Goal: Information Seeking & Learning: Learn about a topic

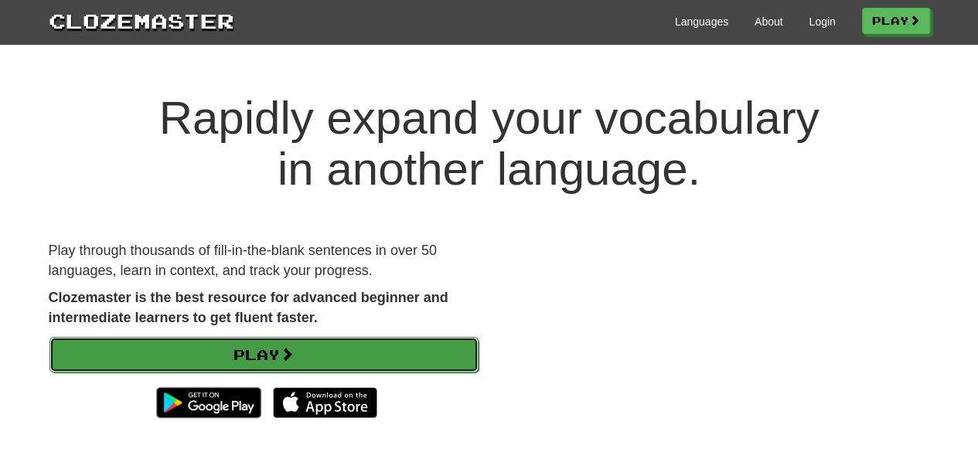
click at [246, 349] on link "Play" at bounding box center [263, 355] width 429 height 36
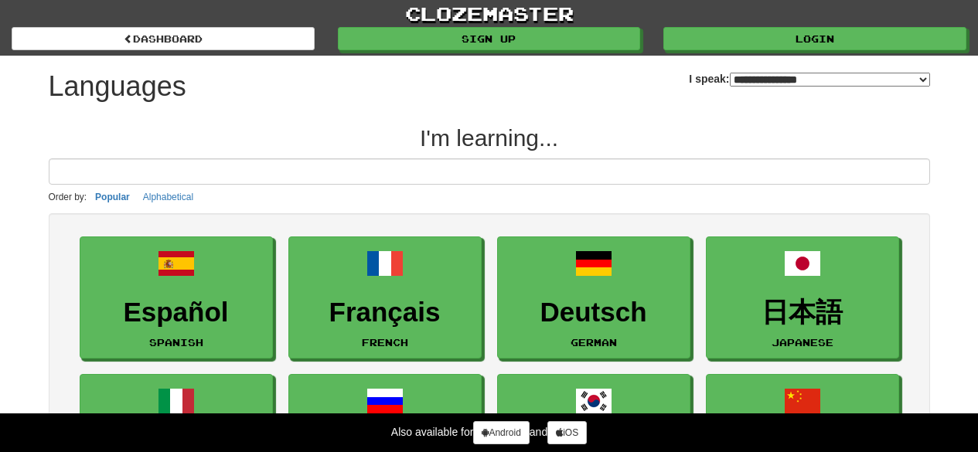
select select "*******"
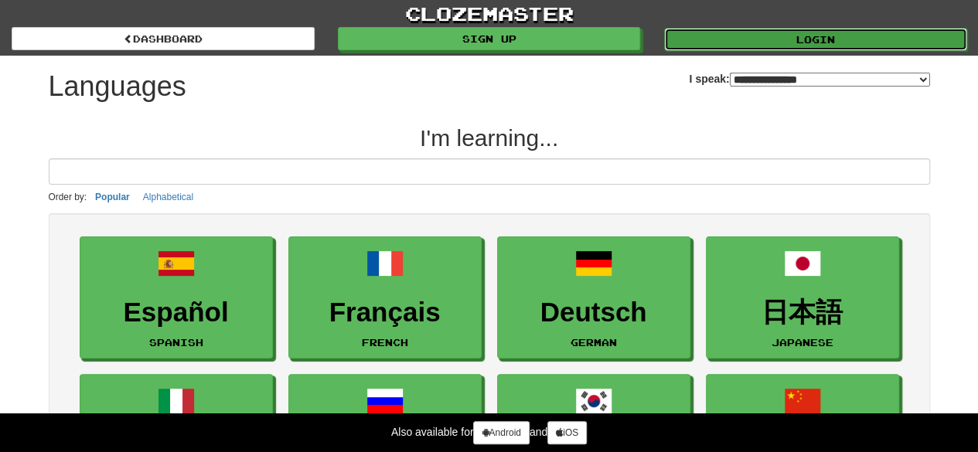
click at [804, 45] on link "Login" at bounding box center [815, 39] width 303 height 23
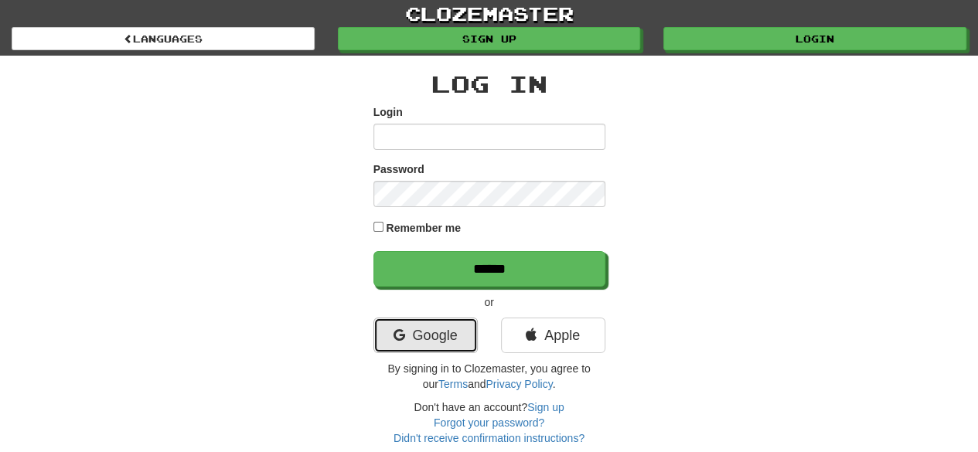
click at [443, 344] on link "Google" at bounding box center [425, 336] width 104 height 36
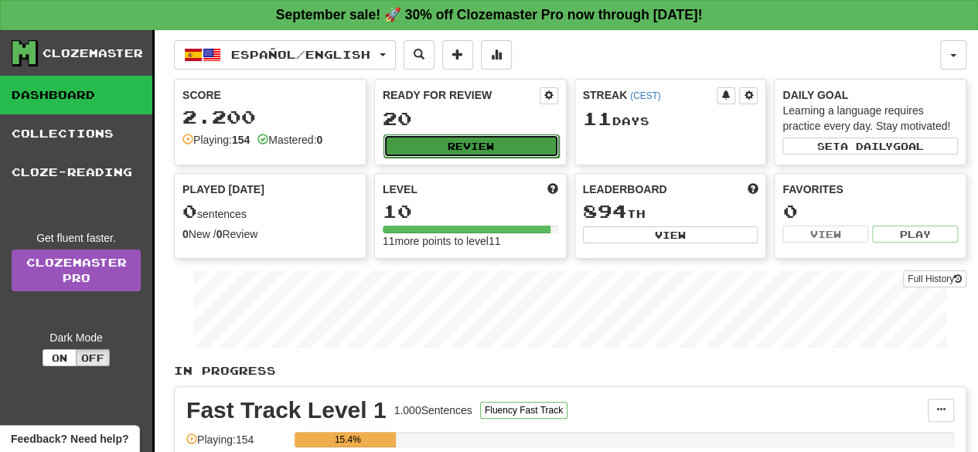
click at [535, 143] on button "Review" at bounding box center [470, 145] width 175 height 23
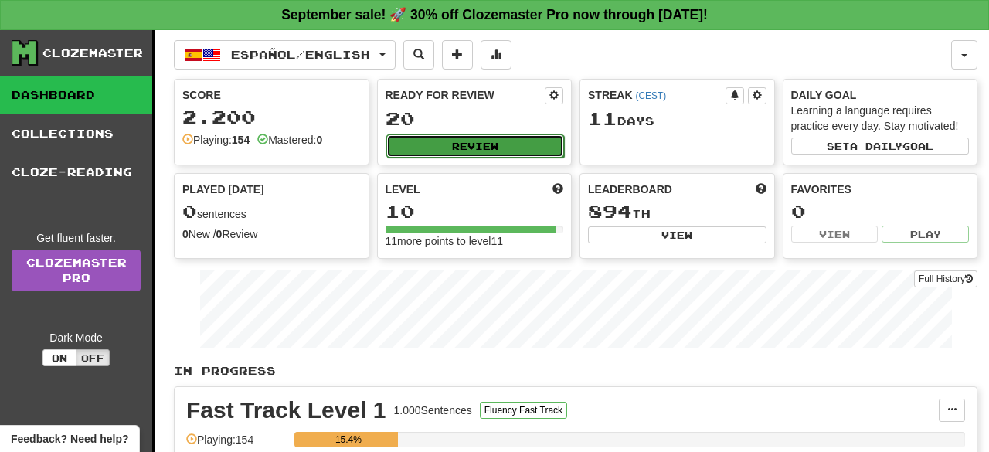
select select "**"
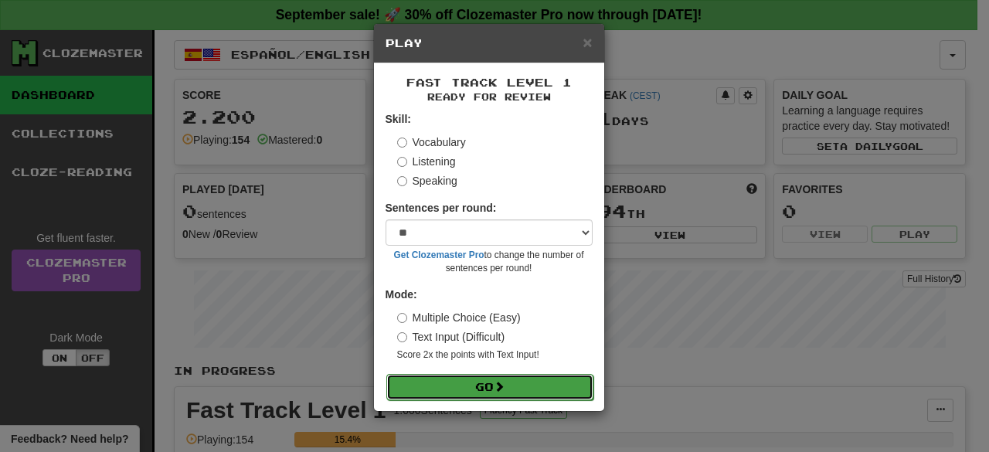
click at [511, 397] on button "Go" at bounding box center [489, 387] width 207 height 26
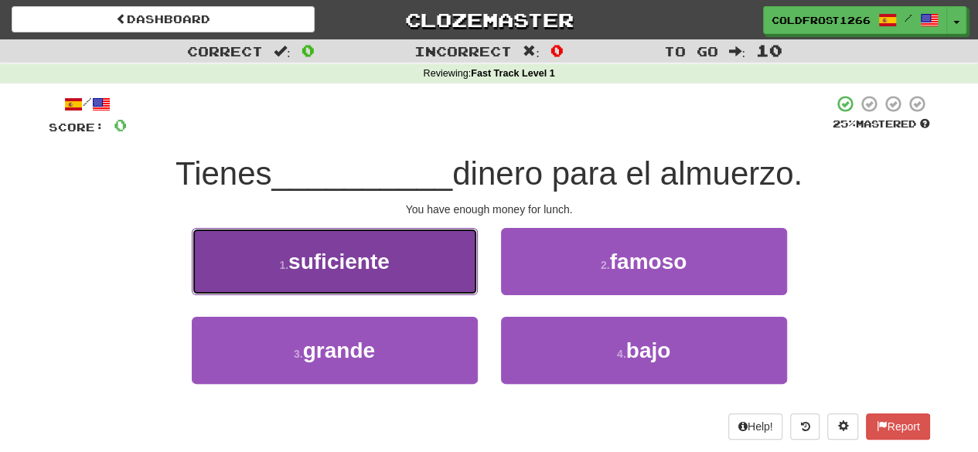
click at [426, 267] on button "1 . suficiente" at bounding box center [335, 261] width 286 height 67
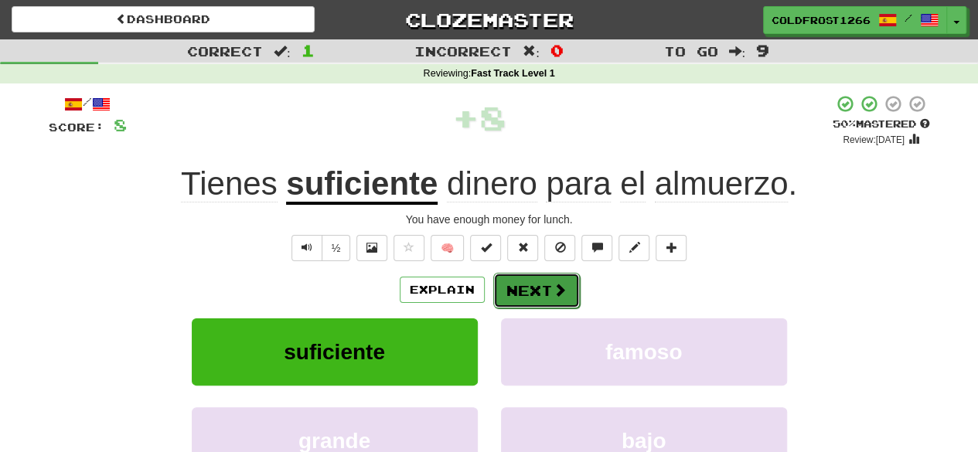
click at [561, 294] on span at bounding box center [560, 290] width 14 height 14
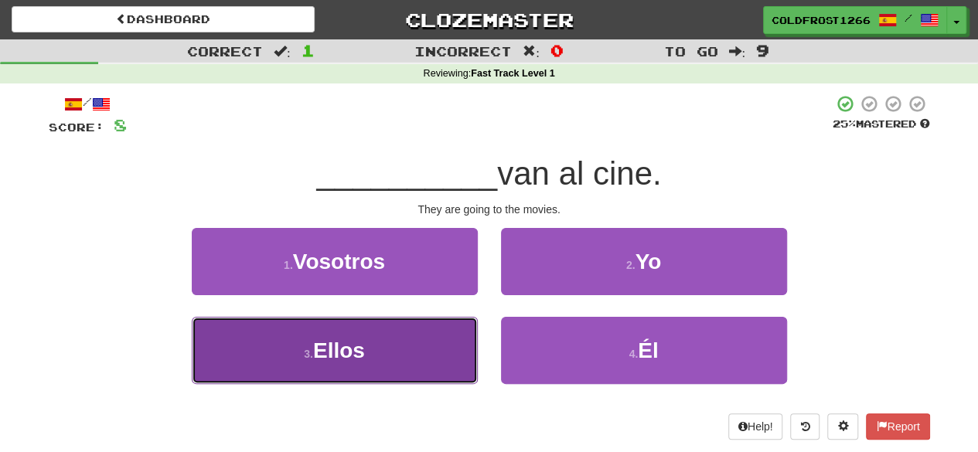
click at [409, 353] on button "3 . Ellos" at bounding box center [335, 350] width 286 height 67
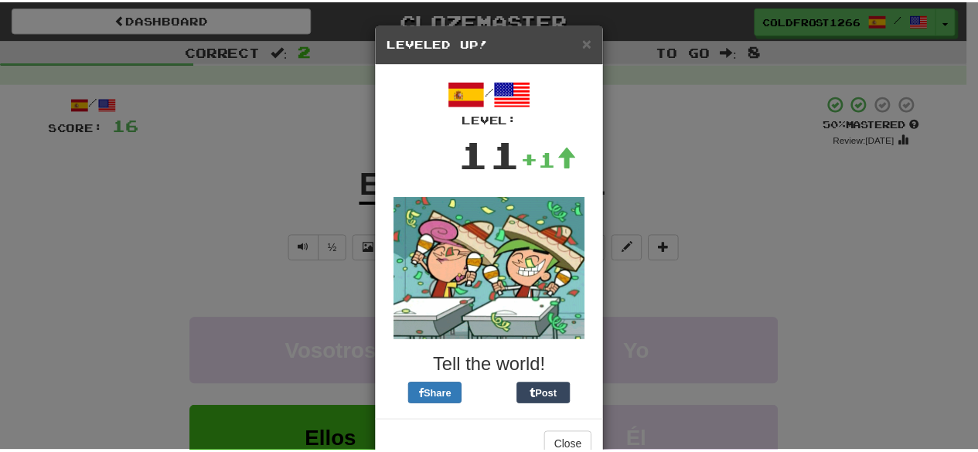
scroll to position [42, 0]
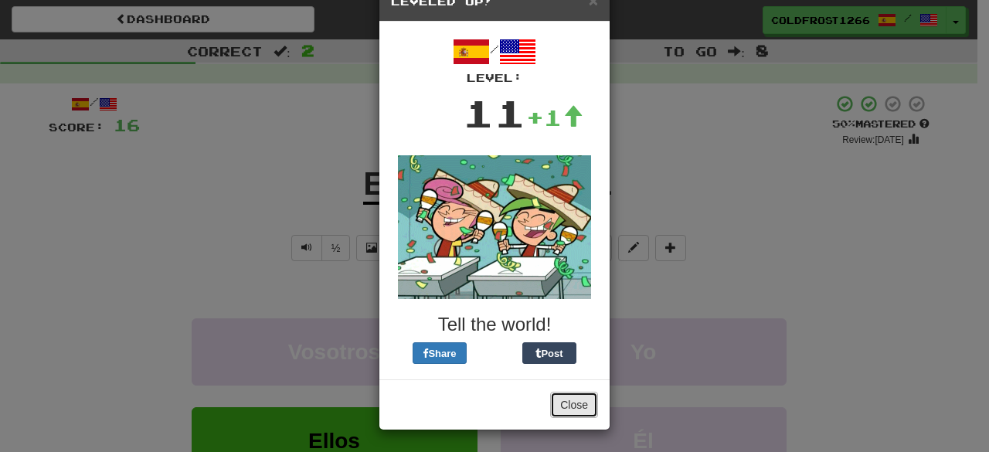
click at [570, 413] on button "Close" at bounding box center [574, 405] width 48 height 26
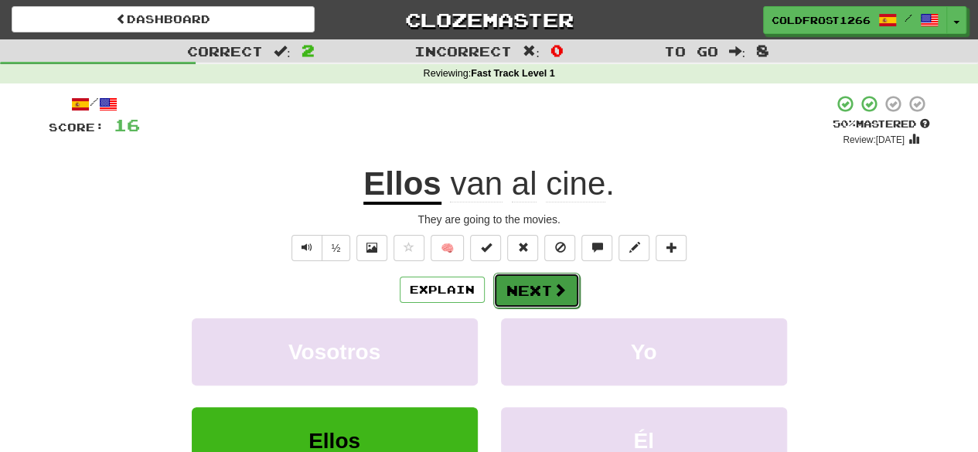
click at [539, 293] on button "Next" at bounding box center [536, 291] width 87 height 36
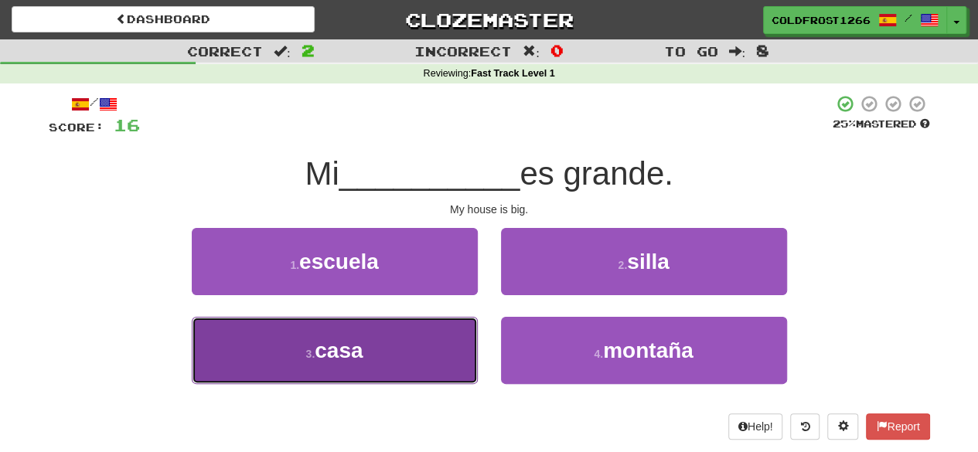
click at [374, 357] on button "3 . casa" at bounding box center [335, 350] width 286 height 67
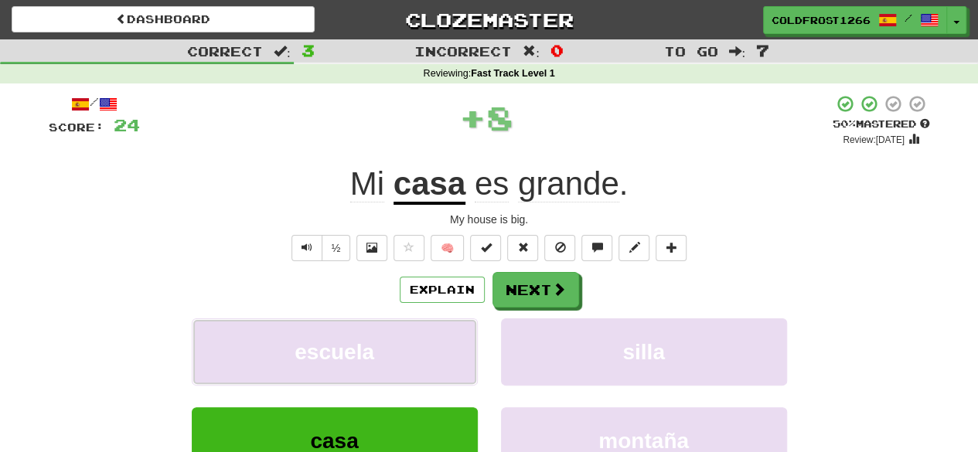
click at [374, 357] on button "escuela" at bounding box center [335, 351] width 286 height 67
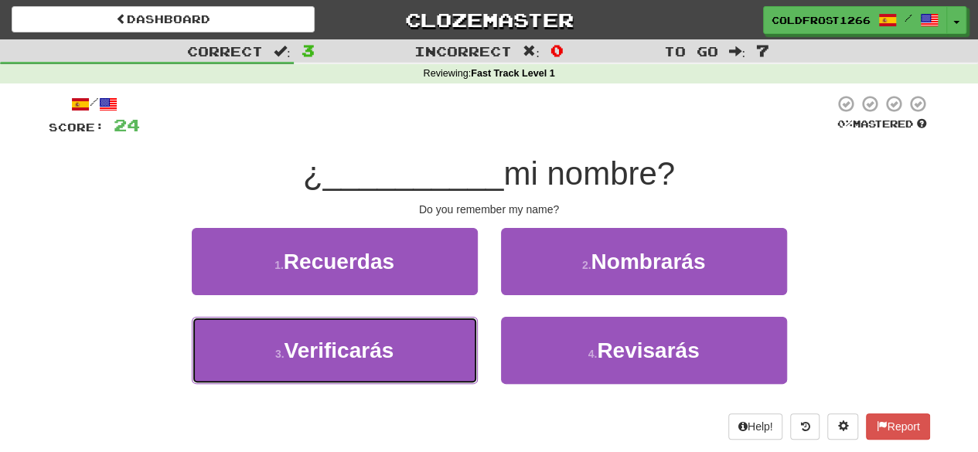
click at [374, 357] on span "Verificarás" at bounding box center [339, 351] width 110 height 24
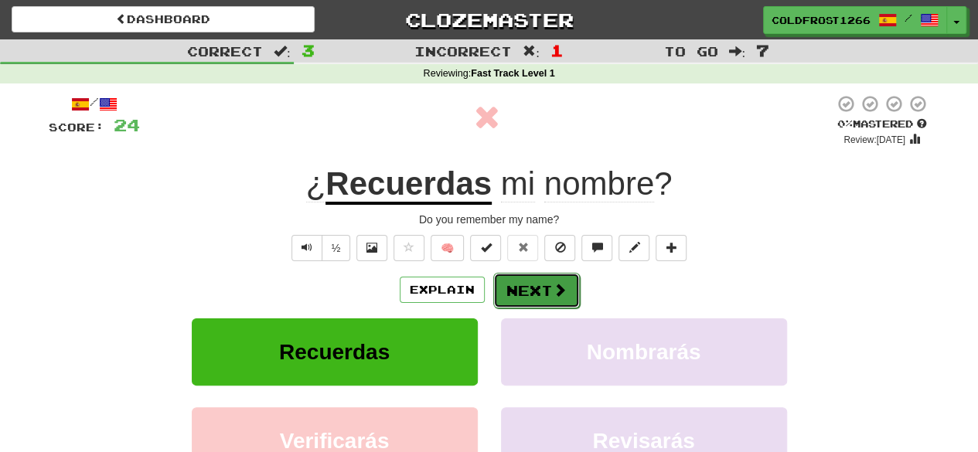
click at [533, 288] on button "Next" at bounding box center [536, 291] width 87 height 36
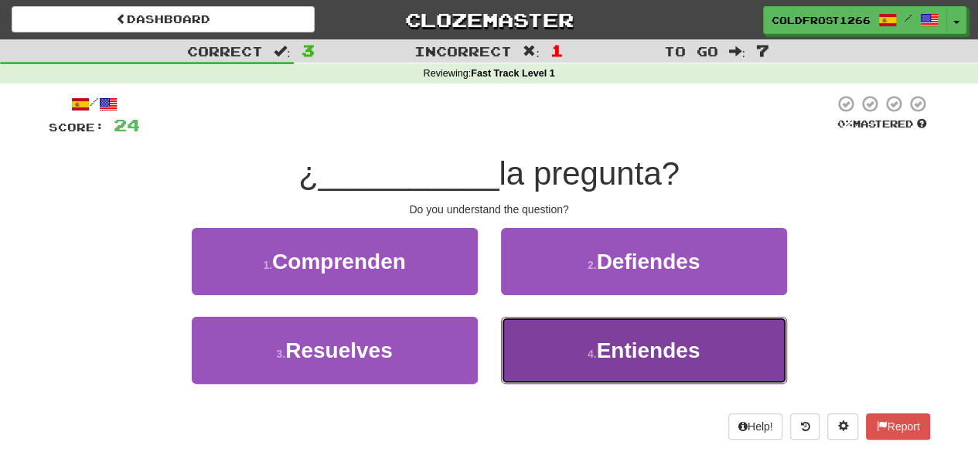
click at [641, 355] on span "Entiendes" at bounding box center [648, 351] width 104 height 24
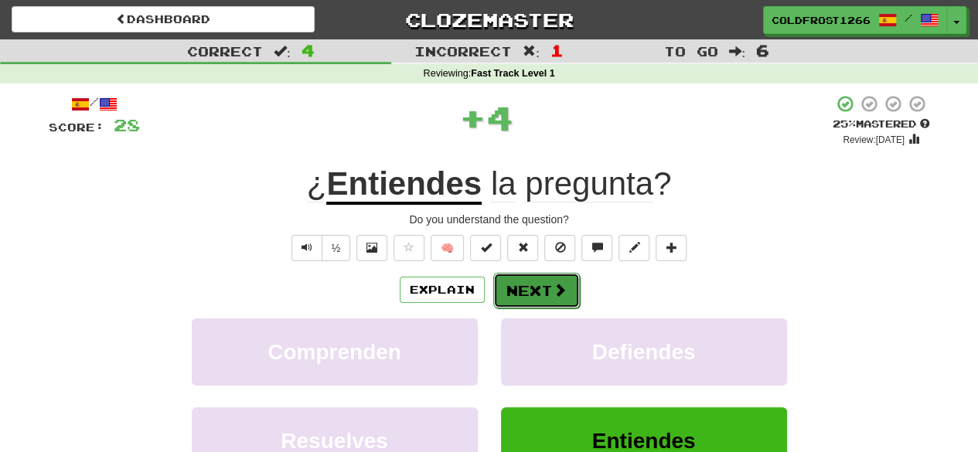
click at [526, 296] on button "Next" at bounding box center [536, 291] width 87 height 36
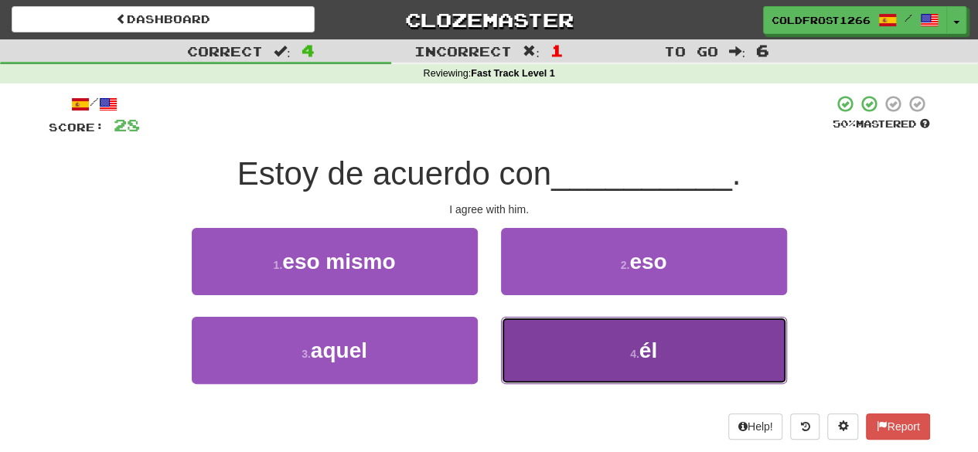
click at [612, 354] on button "4 . él" at bounding box center [644, 350] width 286 height 67
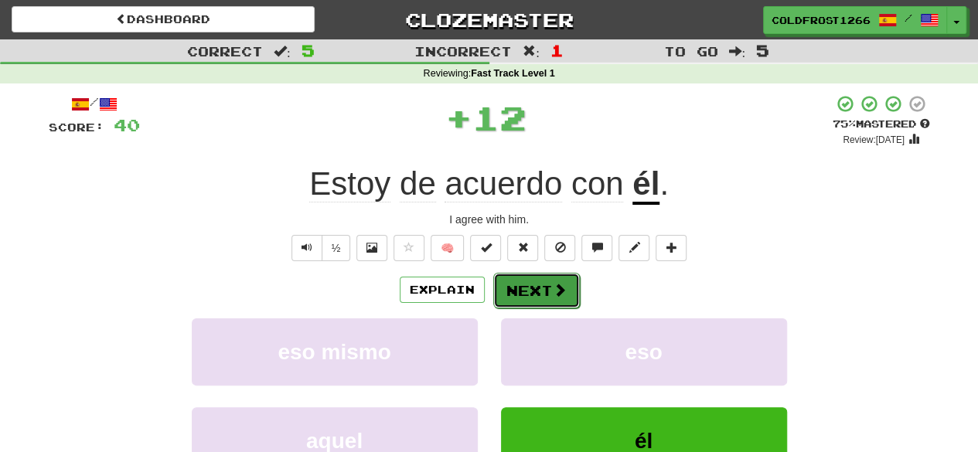
click at [526, 298] on button "Next" at bounding box center [536, 291] width 87 height 36
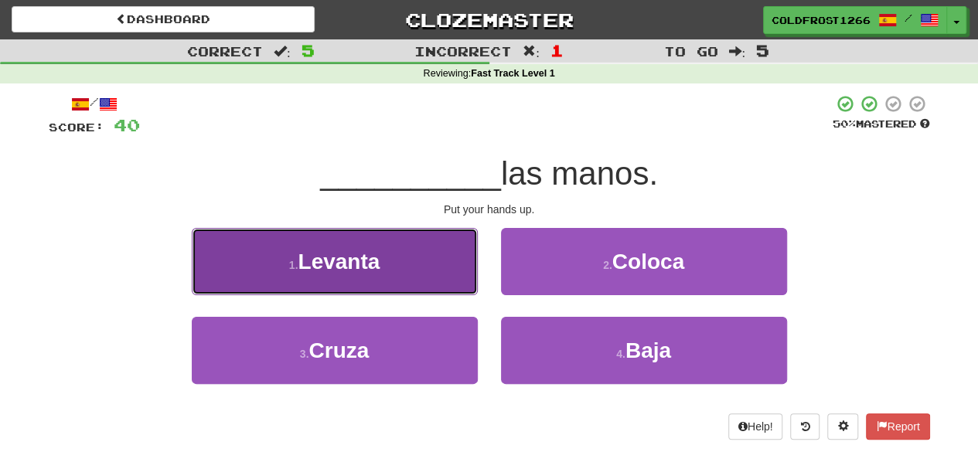
click at [359, 267] on span "Levanta" at bounding box center [339, 262] width 82 height 24
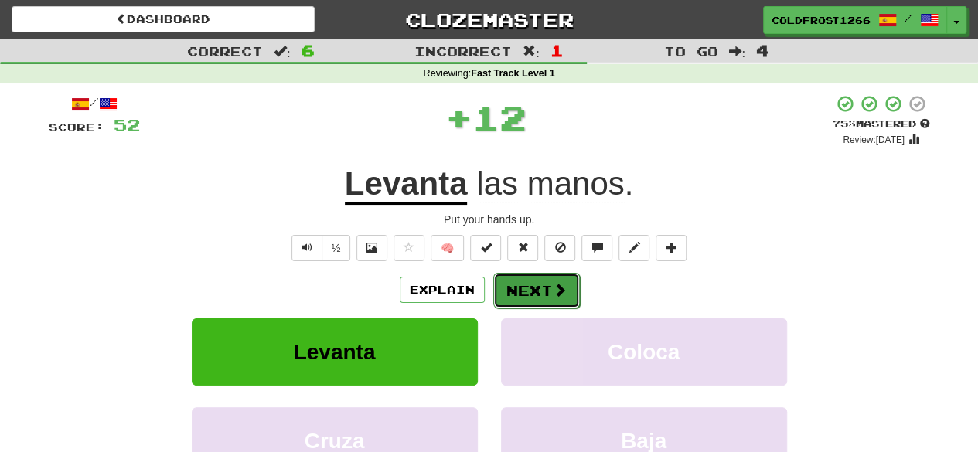
click at [543, 284] on button "Next" at bounding box center [536, 291] width 87 height 36
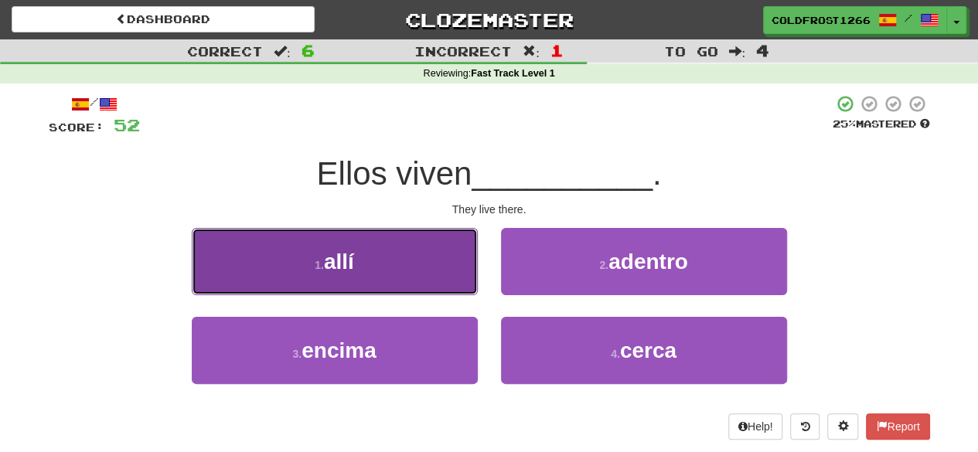
click at [384, 273] on button "1 . allí" at bounding box center [335, 261] width 286 height 67
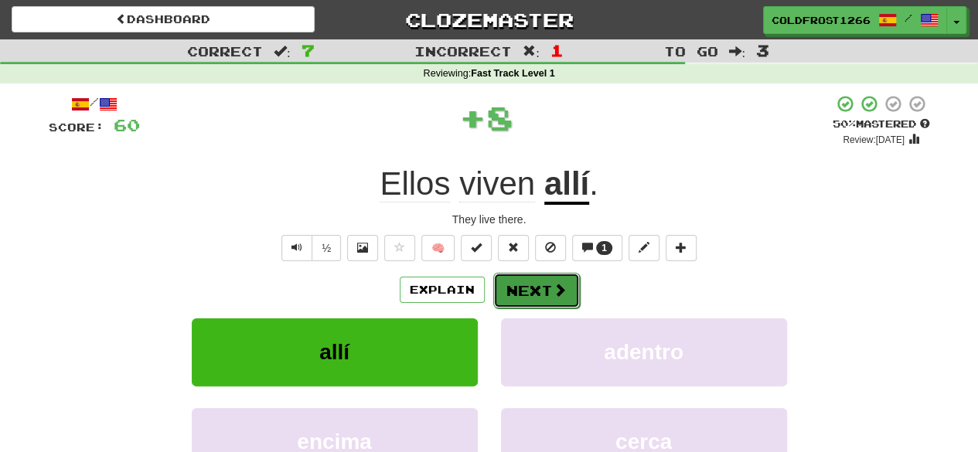
click at [553, 284] on span at bounding box center [560, 290] width 14 height 14
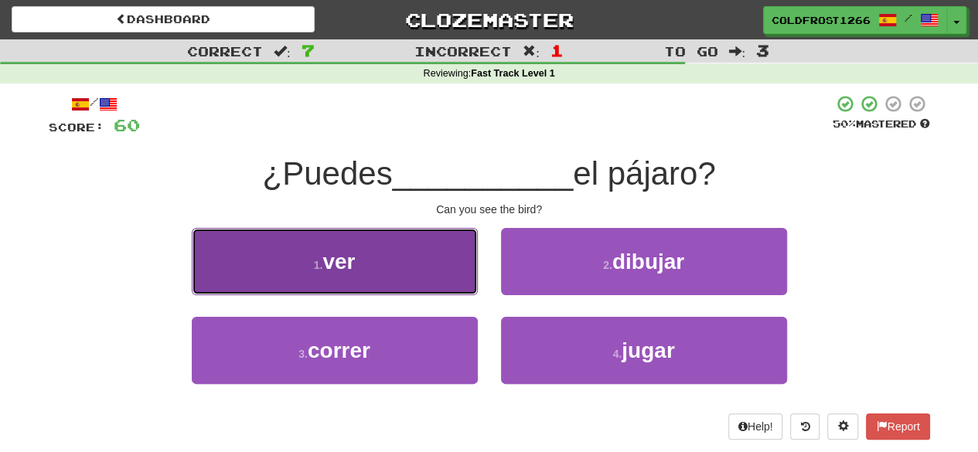
click at [331, 277] on button "1 . ver" at bounding box center [335, 261] width 286 height 67
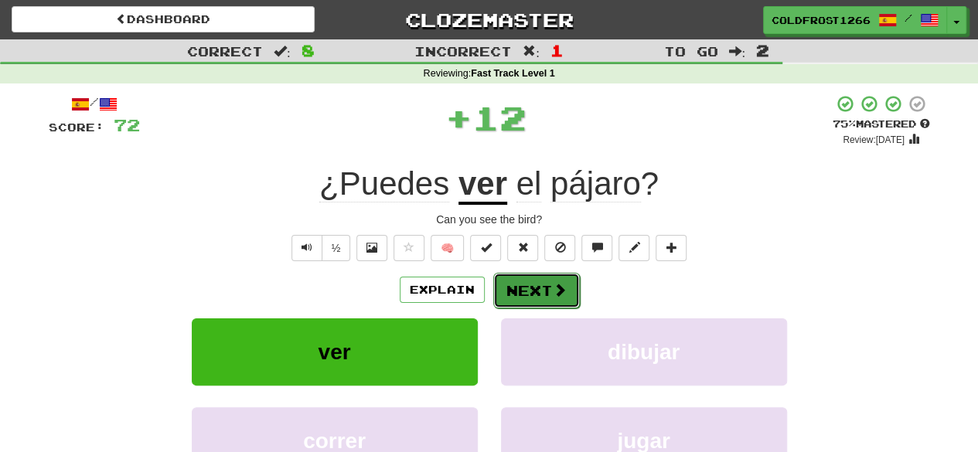
click at [563, 291] on span at bounding box center [560, 290] width 14 height 14
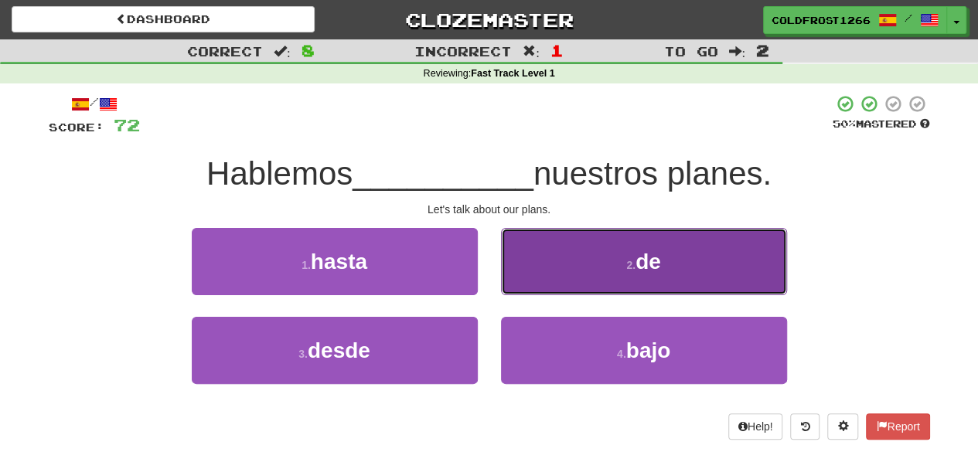
click at [671, 240] on button "2 . de" at bounding box center [644, 261] width 286 height 67
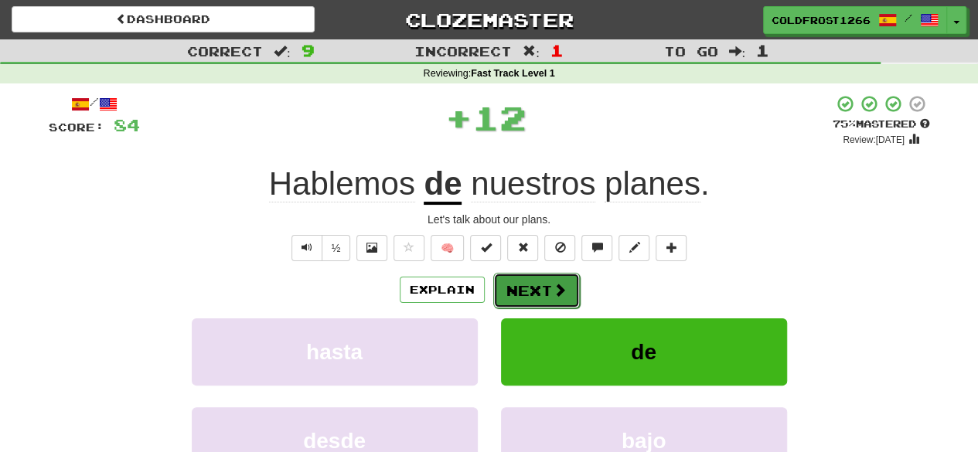
click at [540, 287] on button "Next" at bounding box center [536, 291] width 87 height 36
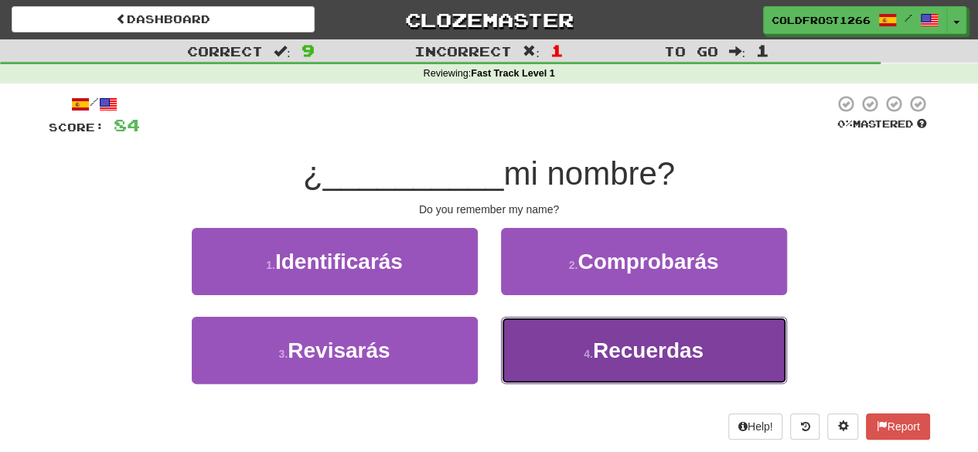
click at [540, 353] on button "4 . Recuerdas" at bounding box center [644, 350] width 286 height 67
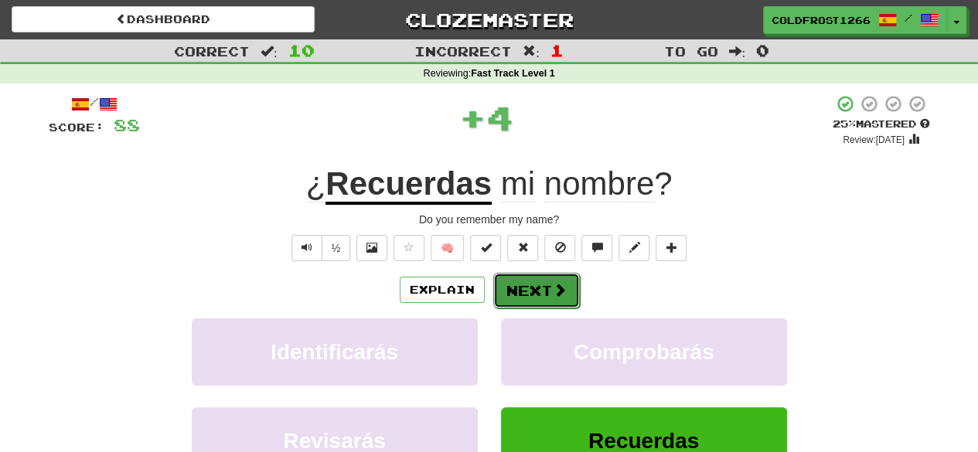
click at [546, 293] on button "Next" at bounding box center [536, 291] width 87 height 36
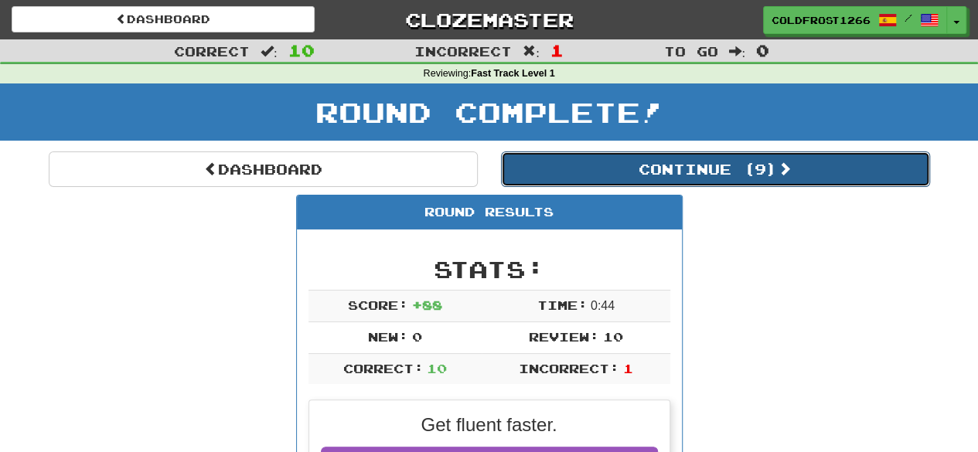
click at [705, 172] on button "Continue ( 9 )" at bounding box center [715, 169] width 429 height 36
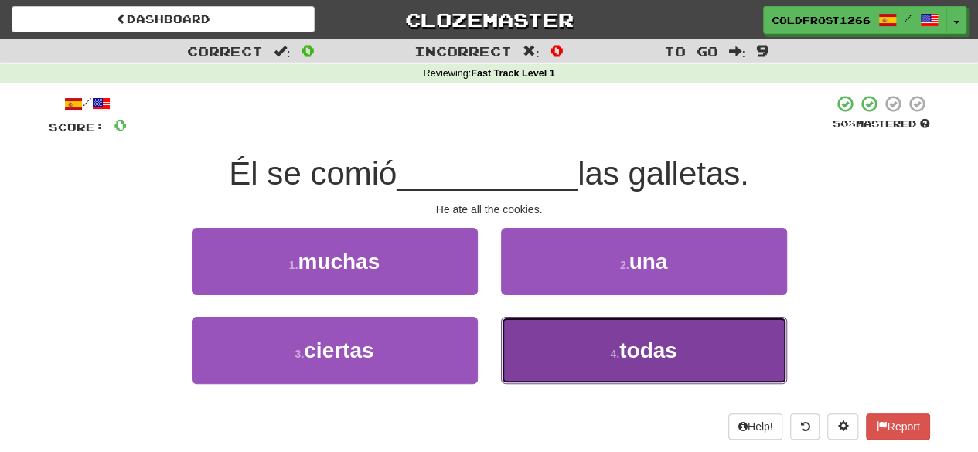
click at [648, 347] on span "todas" at bounding box center [648, 351] width 58 height 24
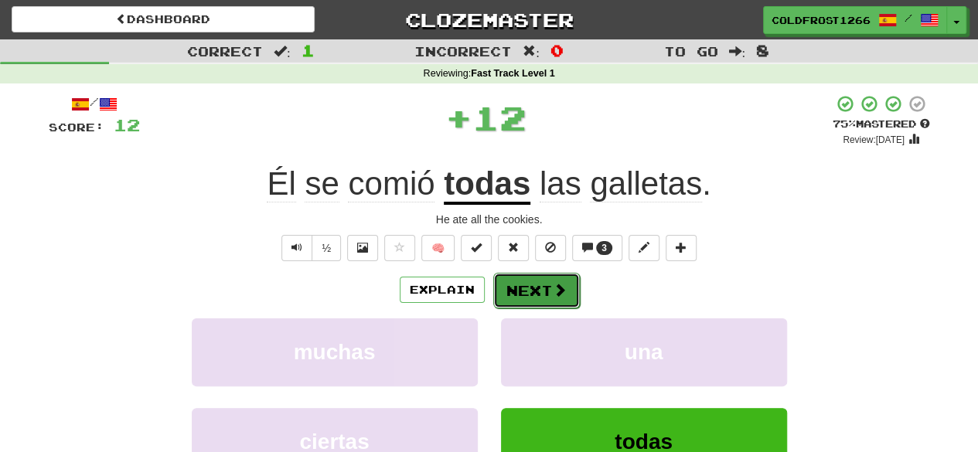
click at [550, 298] on button "Next" at bounding box center [536, 291] width 87 height 36
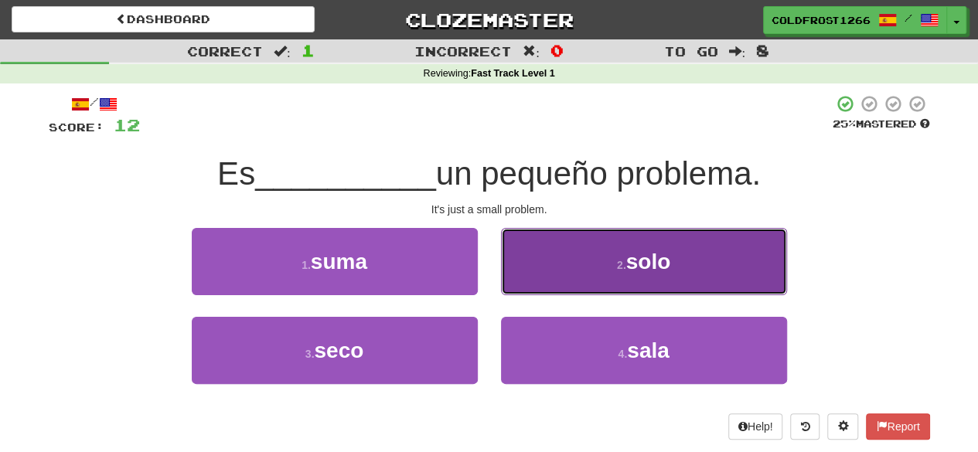
click at [686, 263] on button "2 . solo" at bounding box center [644, 261] width 286 height 67
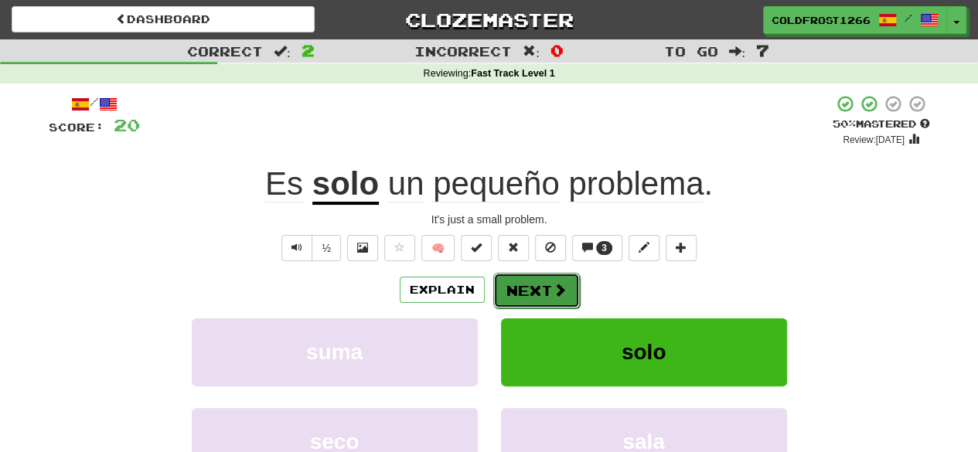
click at [530, 285] on button "Next" at bounding box center [536, 291] width 87 height 36
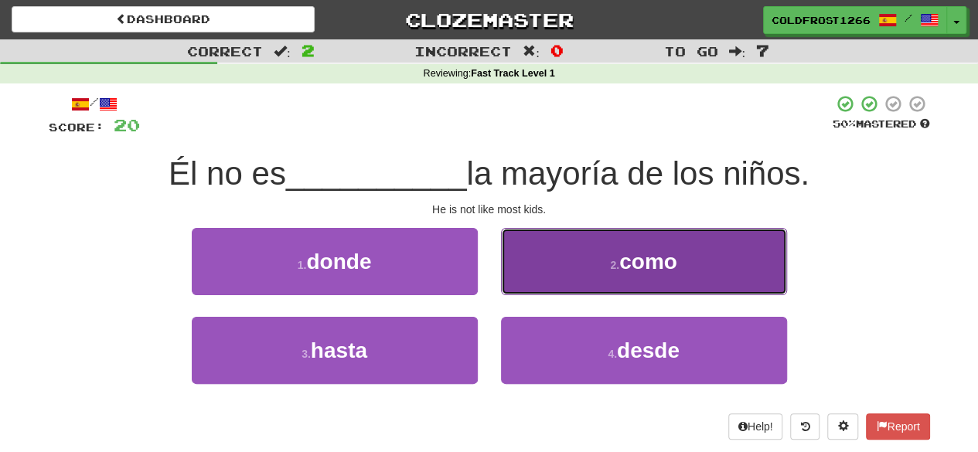
click at [694, 250] on button "2 . como" at bounding box center [644, 261] width 286 height 67
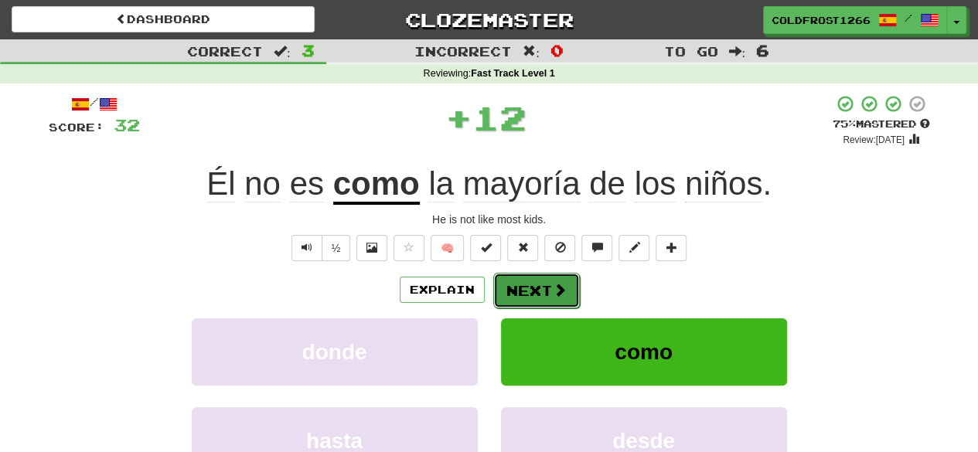
click at [556, 291] on span at bounding box center [560, 290] width 14 height 14
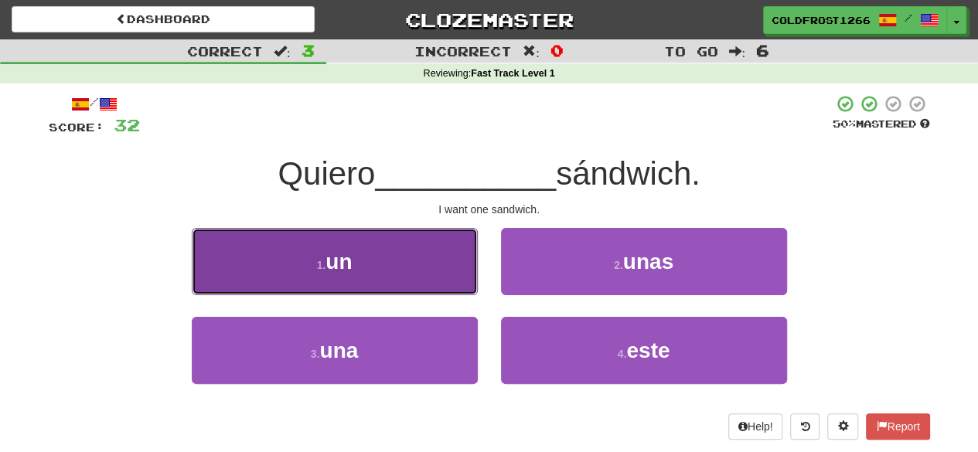
click at [396, 276] on button "1 . un" at bounding box center [335, 261] width 286 height 67
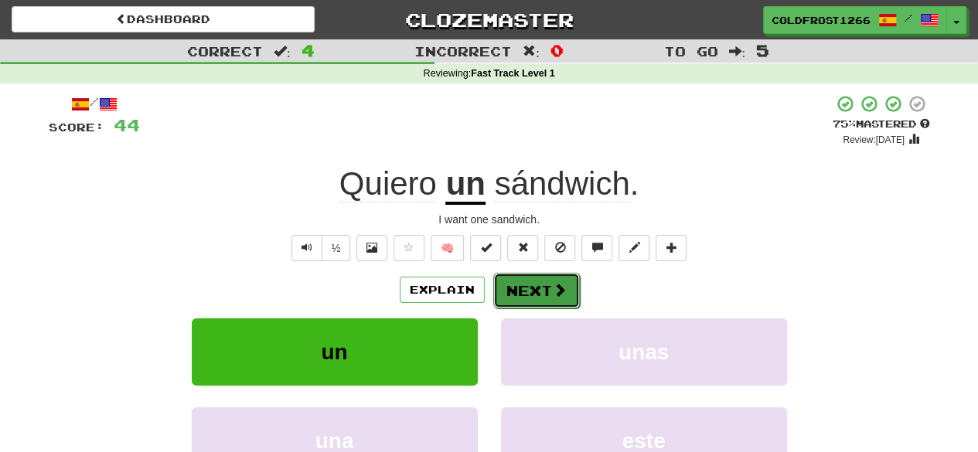
click at [553, 291] on span at bounding box center [560, 290] width 14 height 14
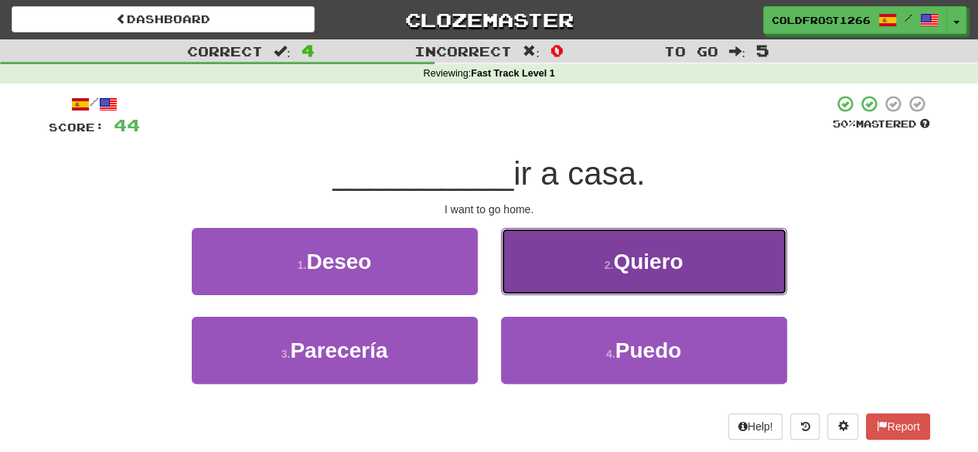
click at [689, 240] on button "2 . Quiero" at bounding box center [644, 261] width 286 height 67
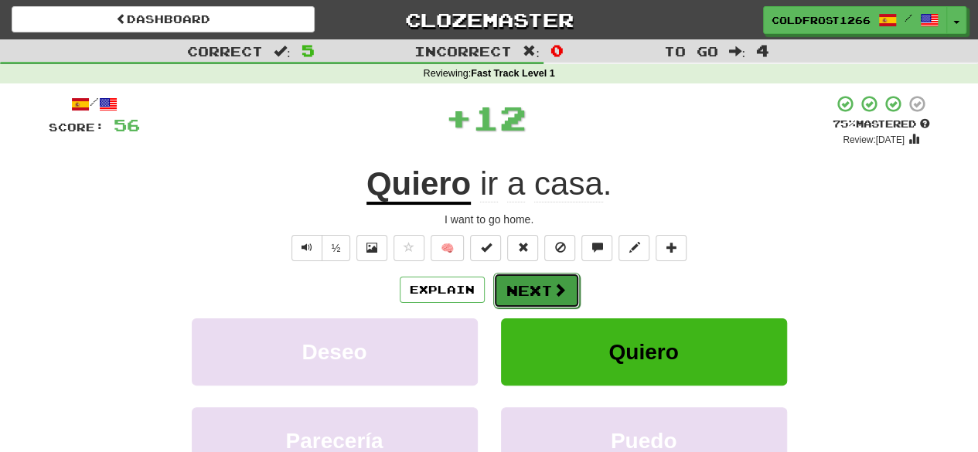
click at [572, 285] on button "Next" at bounding box center [536, 291] width 87 height 36
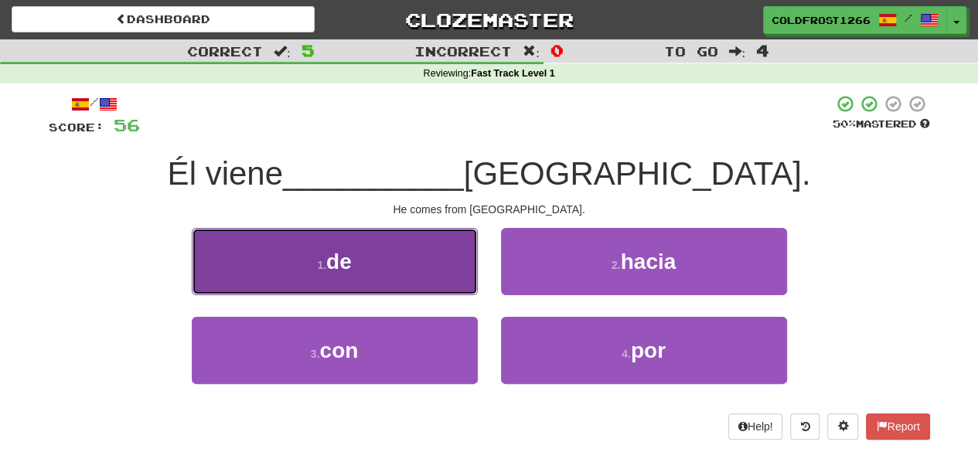
click at [426, 257] on button "1 . de" at bounding box center [335, 261] width 286 height 67
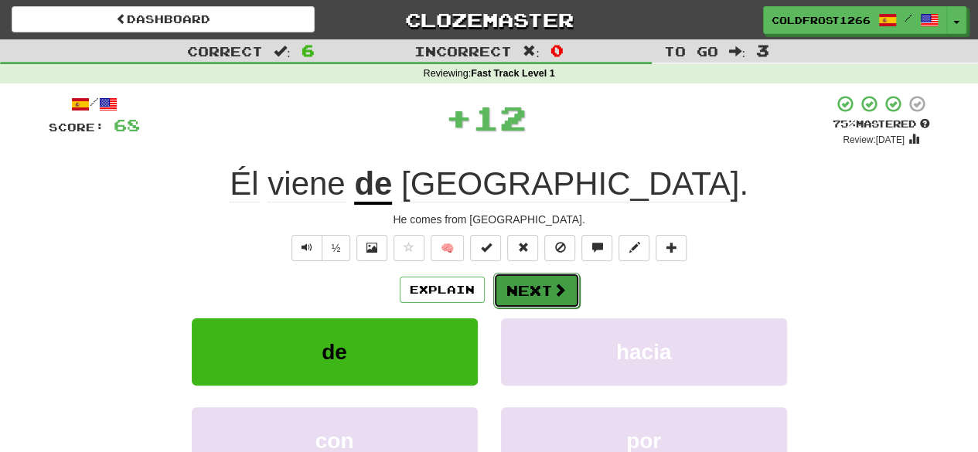
click at [550, 290] on button "Next" at bounding box center [536, 291] width 87 height 36
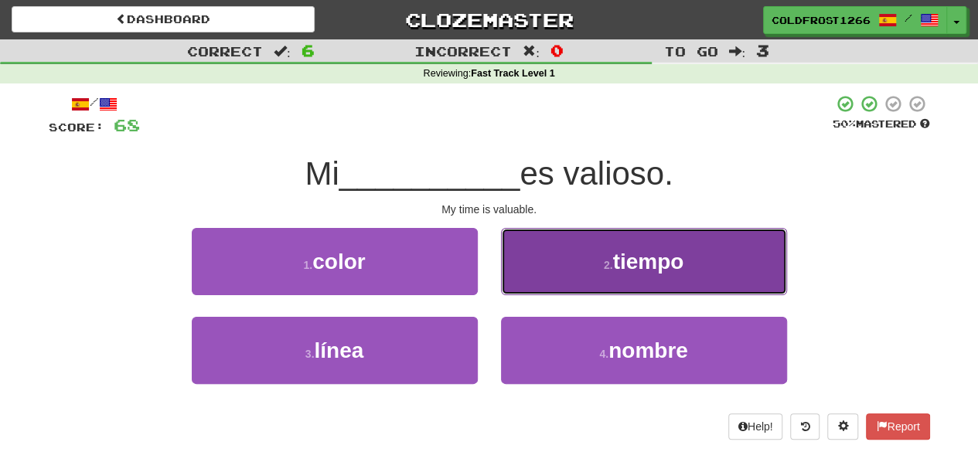
click at [679, 254] on span "tiempo" at bounding box center [647, 262] width 71 height 24
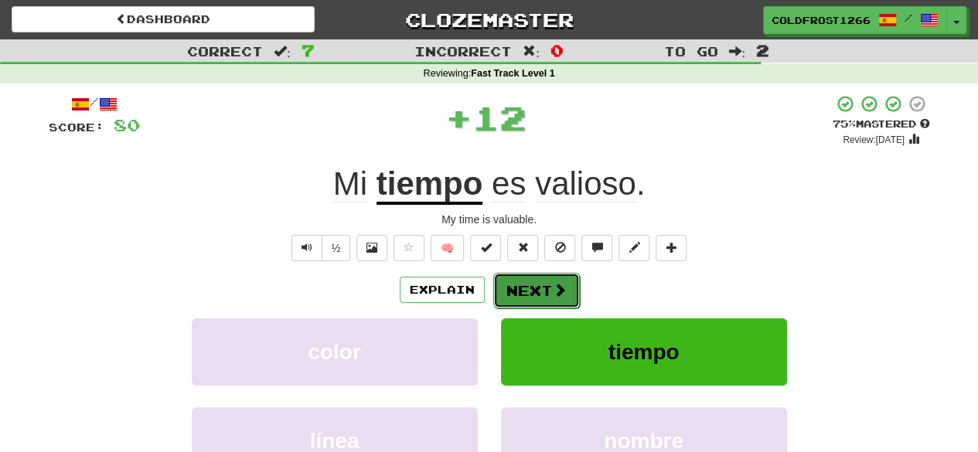
click at [560, 273] on button "Next" at bounding box center [536, 291] width 87 height 36
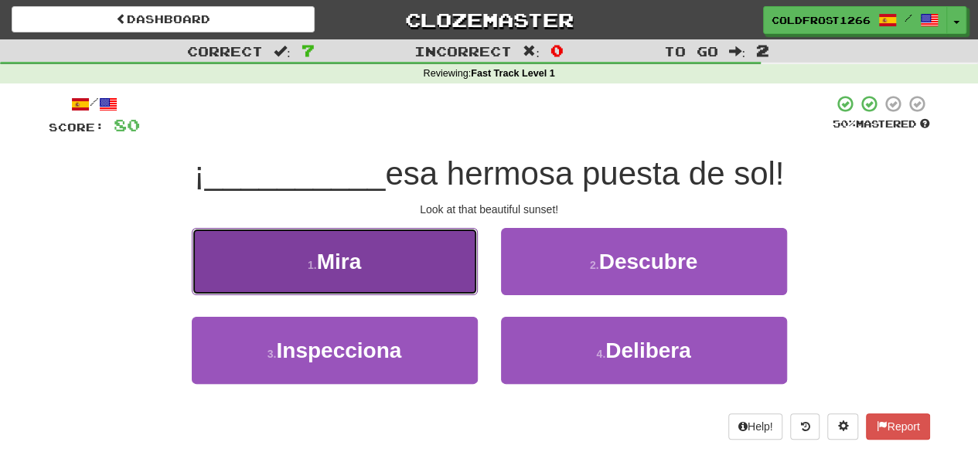
click at [453, 245] on button "1 . Mira" at bounding box center [335, 261] width 286 height 67
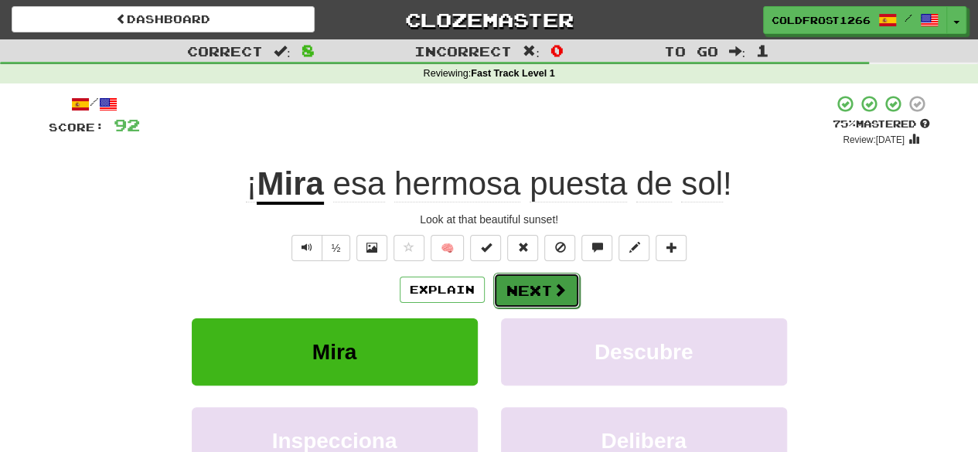
click at [571, 290] on button "Next" at bounding box center [536, 291] width 87 height 36
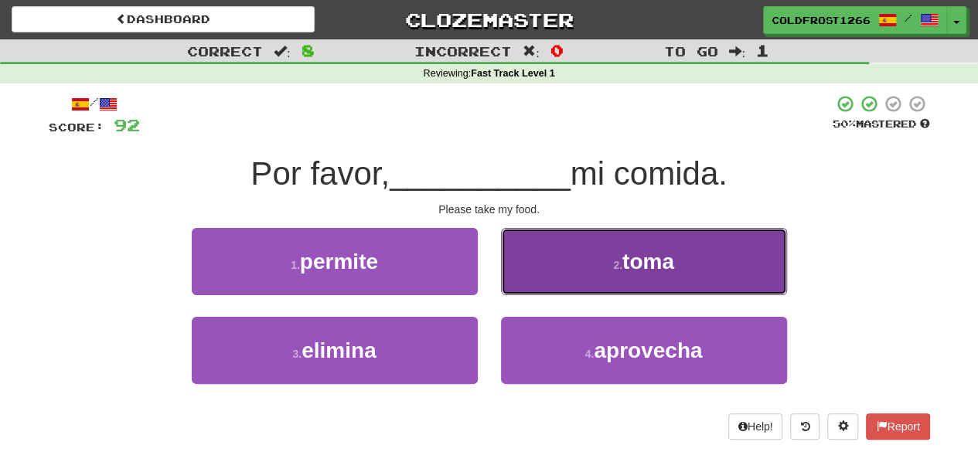
click at [618, 256] on button "2 . toma" at bounding box center [644, 261] width 286 height 67
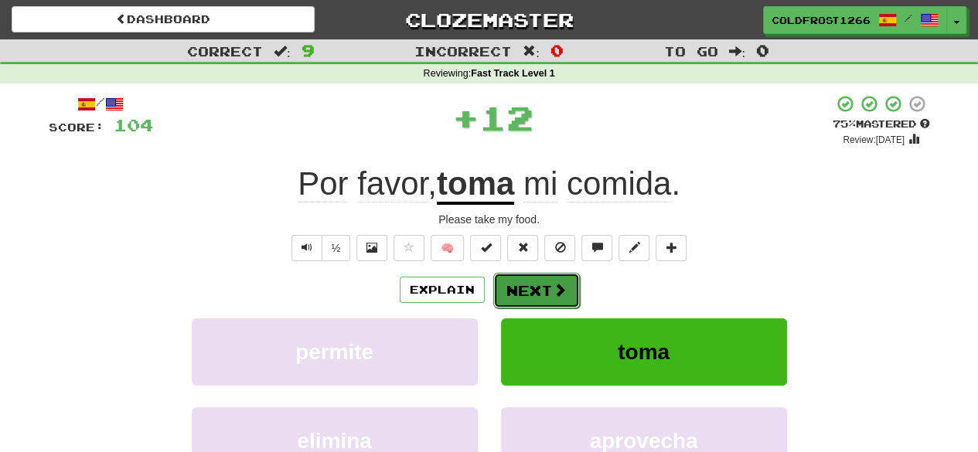
click at [540, 289] on button "Next" at bounding box center [536, 291] width 87 height 36
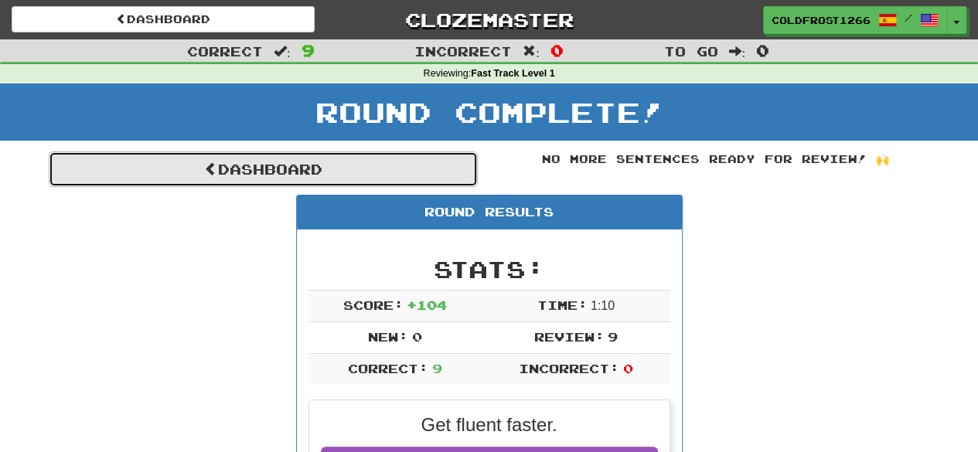
click at [347, 163] on link "Dashboard" at bounding box center [263, 169] width 429 height 36
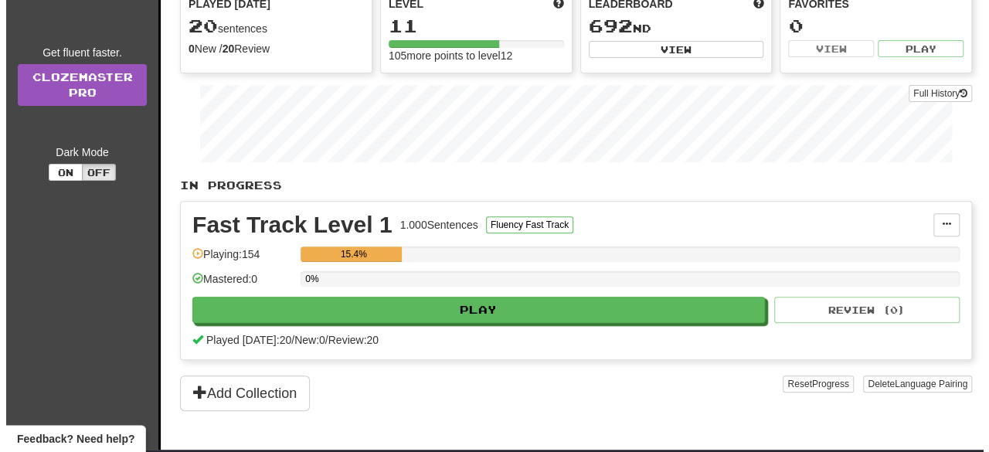
scroll to position [186, 0]
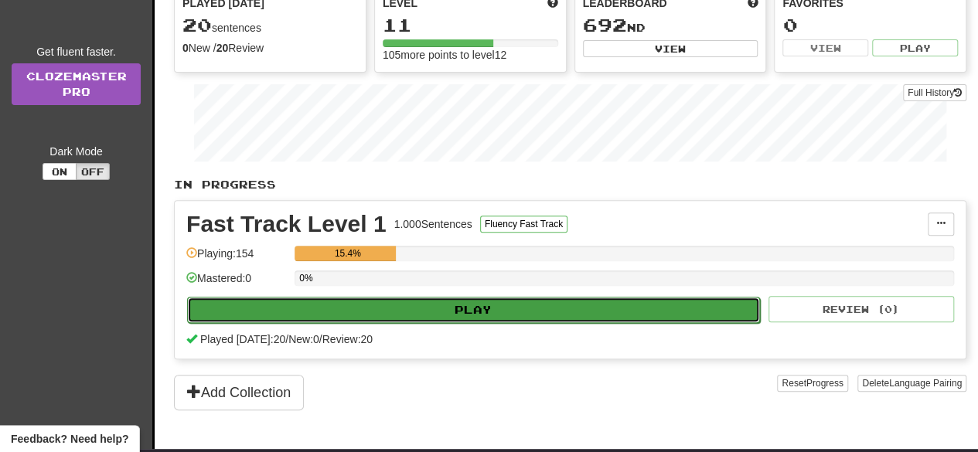
click at [475, 302] on button "Play" at bounding box center [473, 310] width 573 height 26
select select "**"
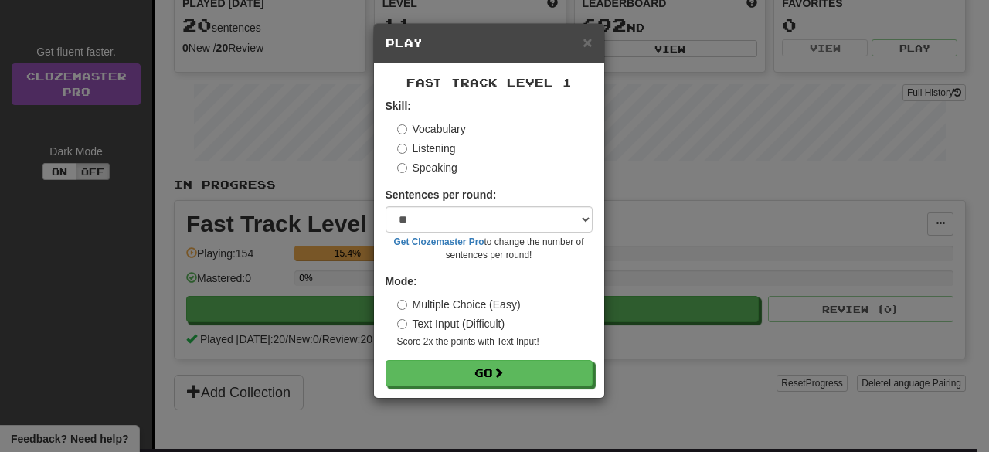
click at [488, 389] on div "Fast Track Level 1 Skill: Vocabulary Listening Speaking Sentences per round: * …" at bounding box center [489, 230] width 230 height 335
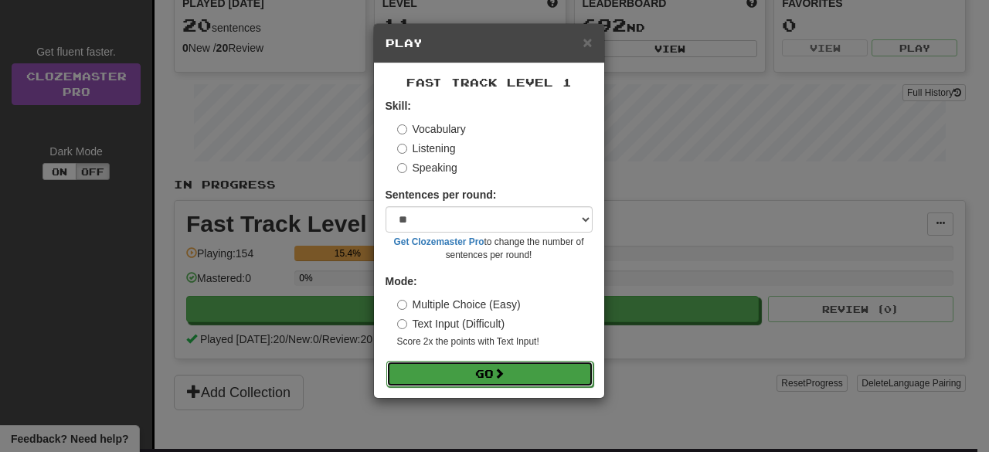
click at [482, 370] on button "Go" at bounding box center [489, 374] width 207 height 26
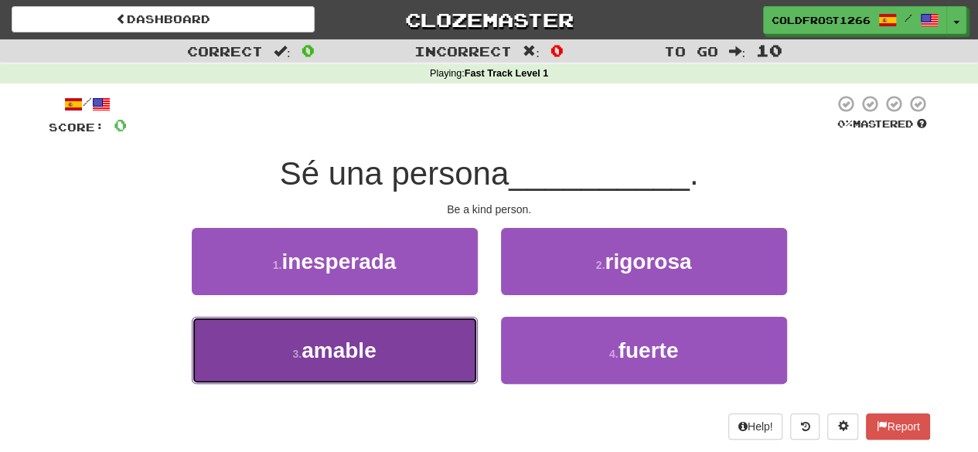
click at [400, 359] on button "3 . amable" at bounding box center [335, 350] width 286 height 67
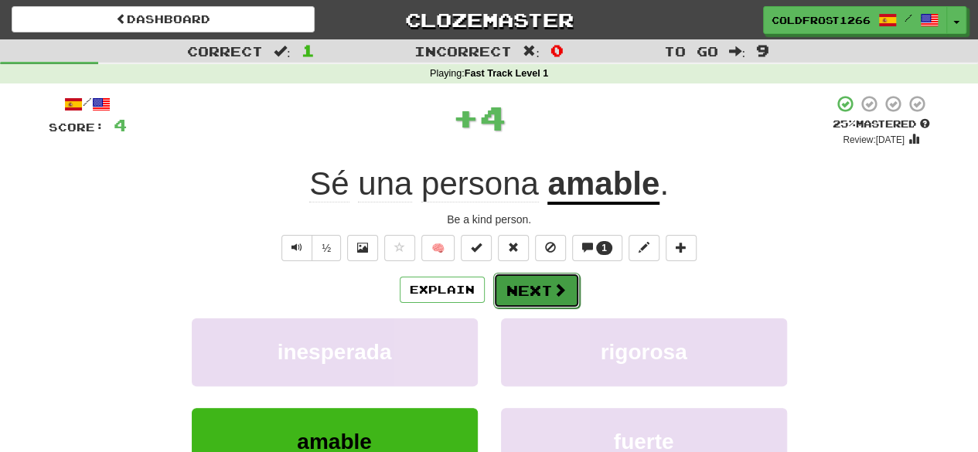
click at [536, 282] on button "Next" at bounding box center [536, 291] width 87 height 36
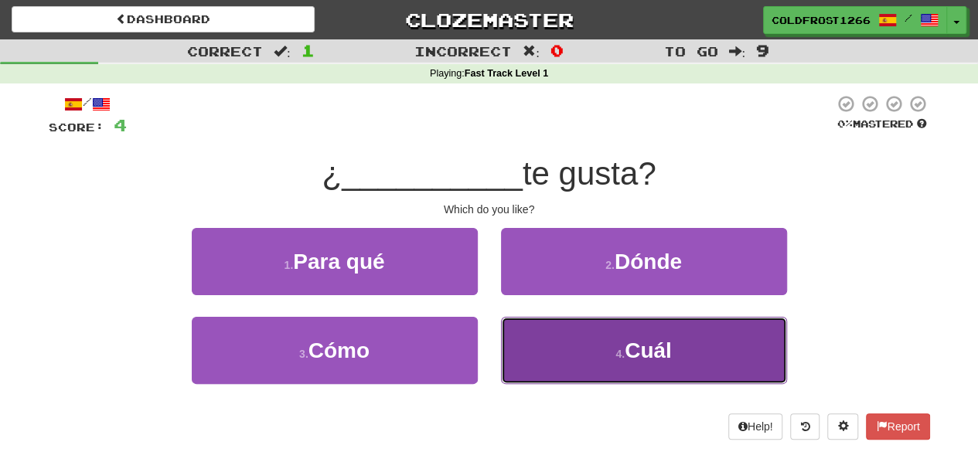
click at [659, 367] on button "4 . Cuál" at bounding box center [644, 350] width 286 height 67
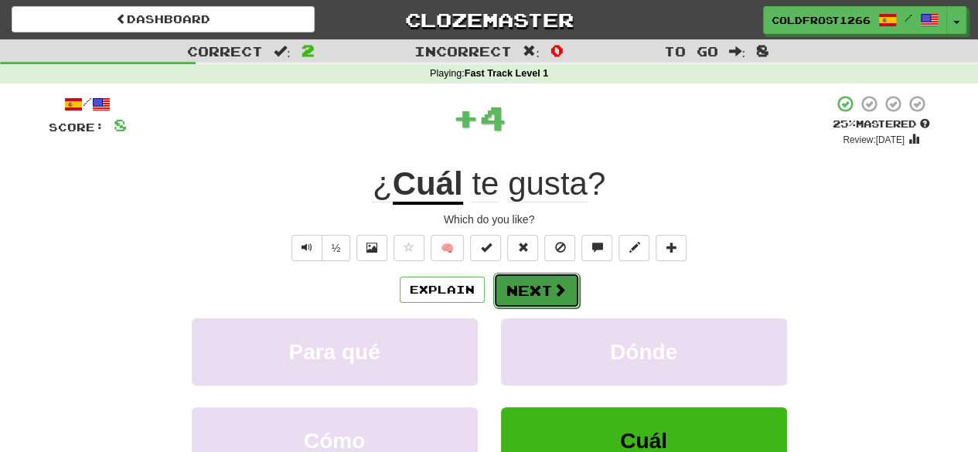
click at [524, 284] on button "Next" at bounding box center [536, 291] width 87 height 36
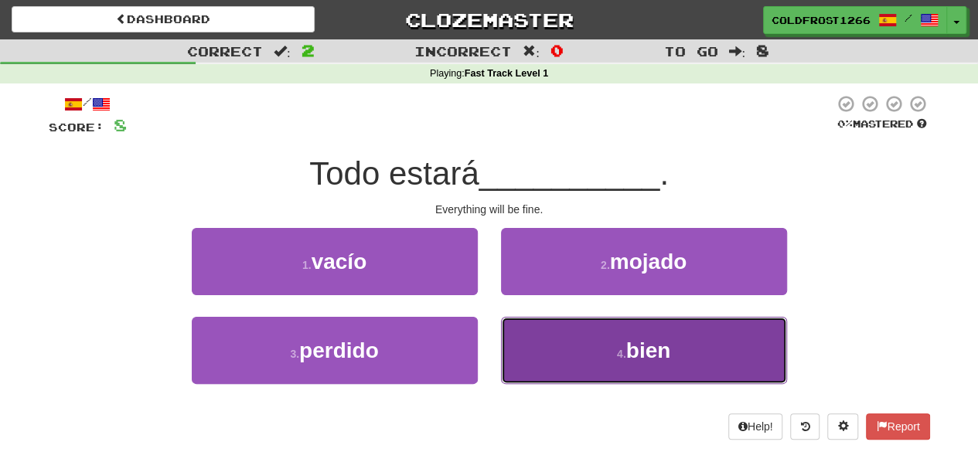
click at [614, 356] on button "4 . bien" at bounding box center [644, 350] width 286 height 67
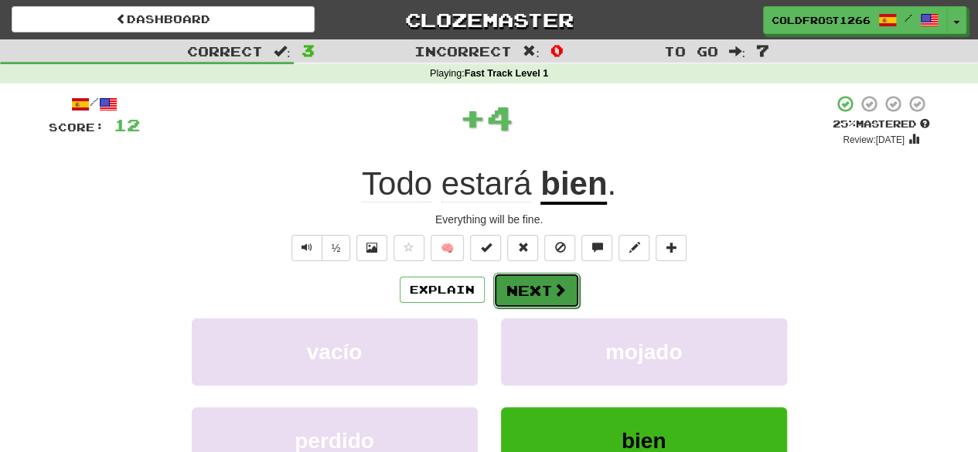
click at [567, 281] on button "Next" at bounding box center [536, 291] width 87 height 36
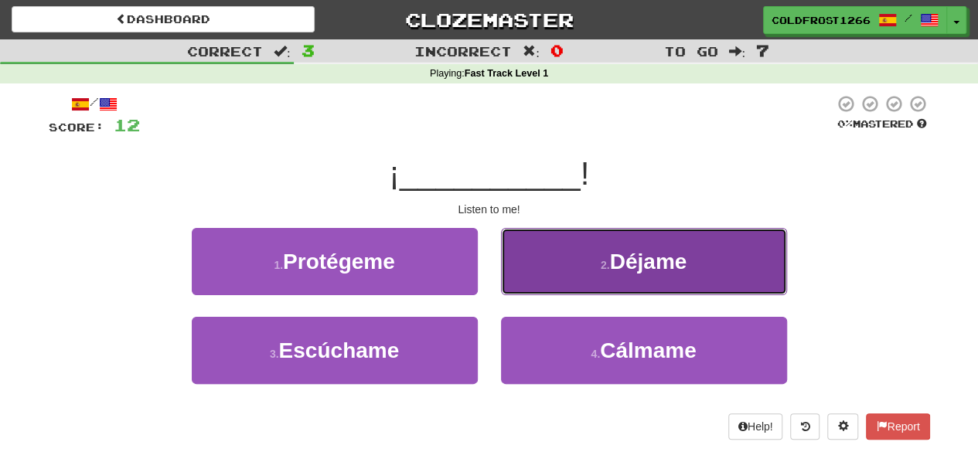
click at [584, 248] on button "2 . Déjame" at bounding box center [644, 261] width 286 height 67
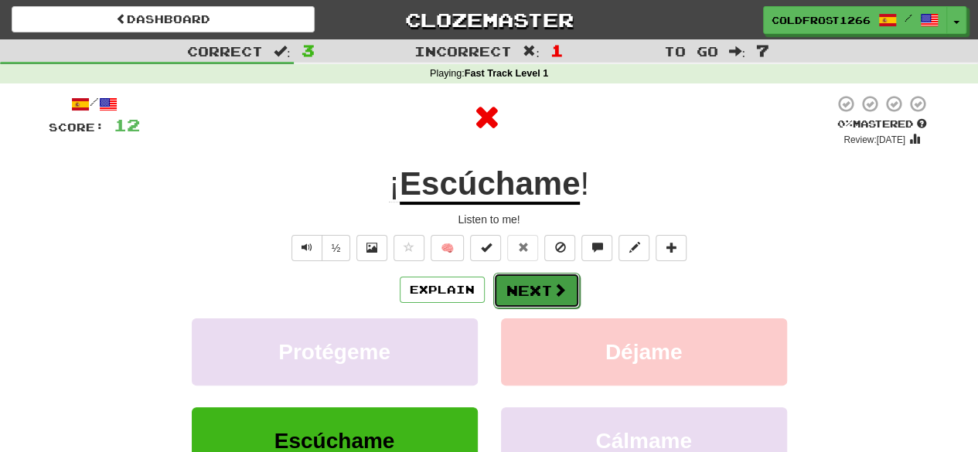
click at [544, 299] on button "Next" at bounding box center [536, 291] width 87 height 36
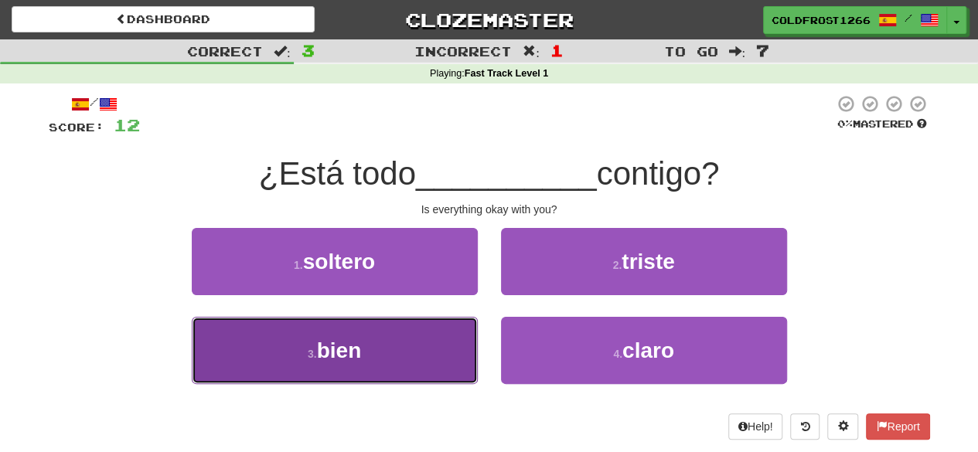
click at [430, 350] on button "3 . bien" at bounding box center [335, 350] width 286 height 67
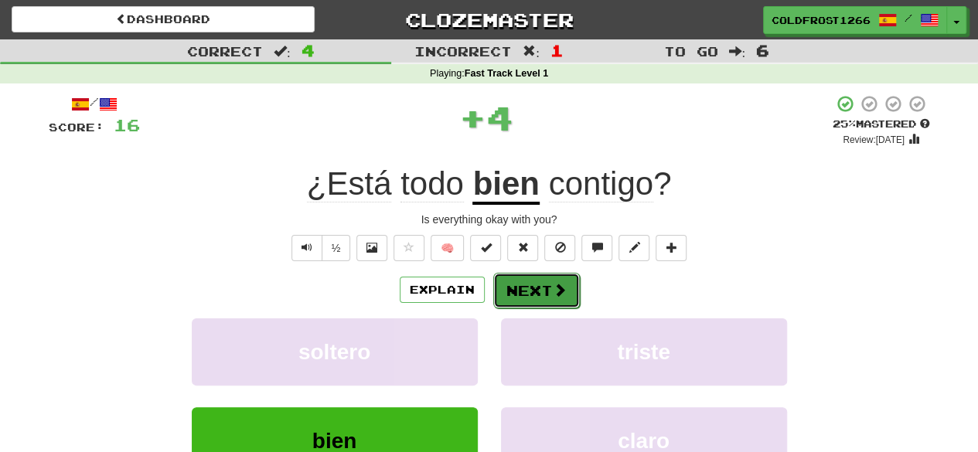
click at [560, 287] on span at bounding box center [560, 290] width 14 height 14
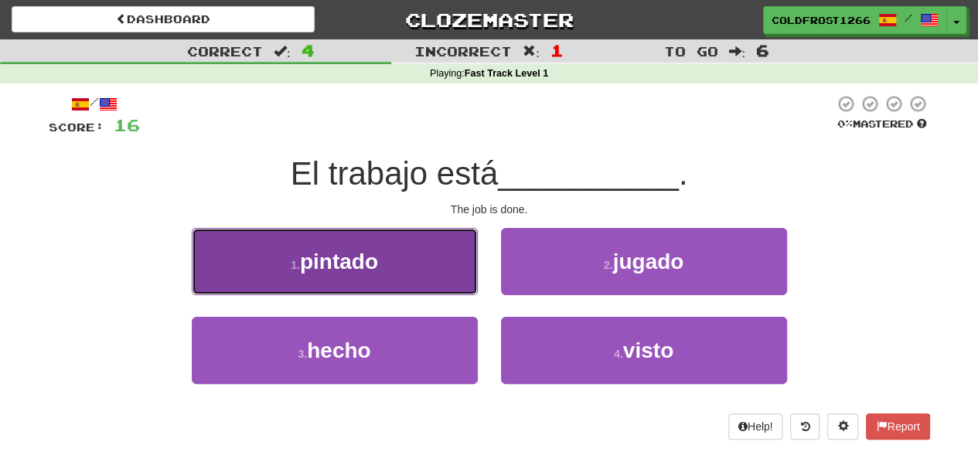
click at [383, 273] on button "1 . pintado" at bounding box center [335, 261] width 286 height 67
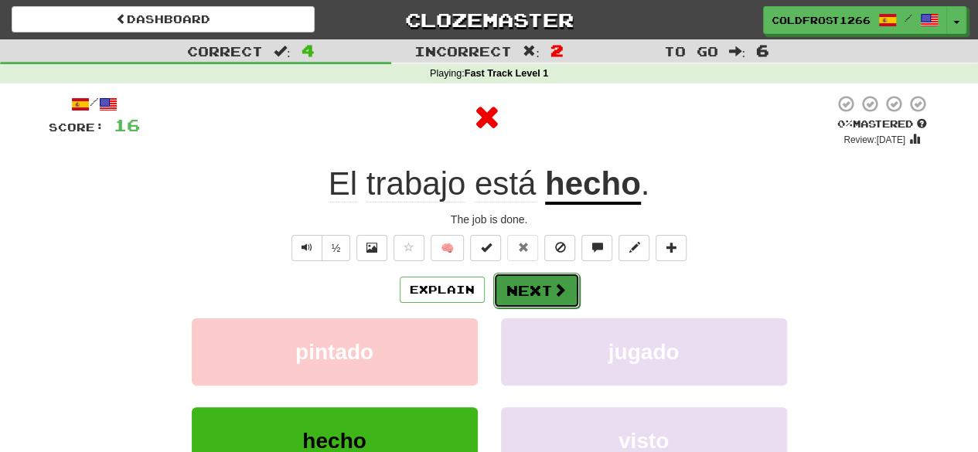
click at [536, 299] on button "Next" at bounding box center [536, 291] width 87 height 36
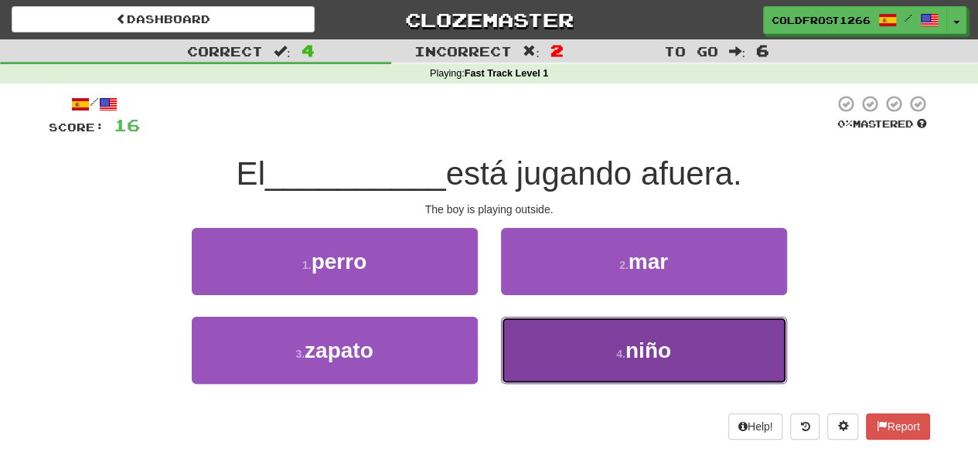
click at [533, 345] on button "4 . niño" at bounding box center [644, 350] width 286 height 67
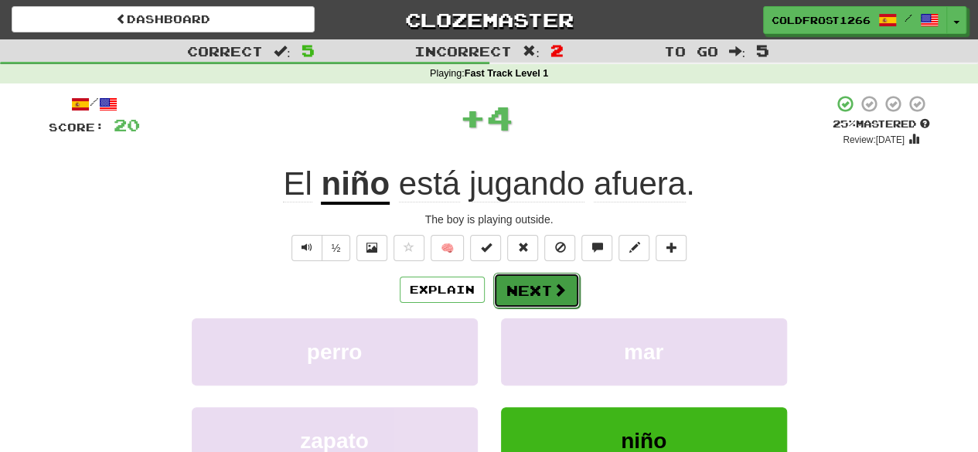
click at [540, 294] on button "Next" at bounding box center [536, 291] width 87 height 36
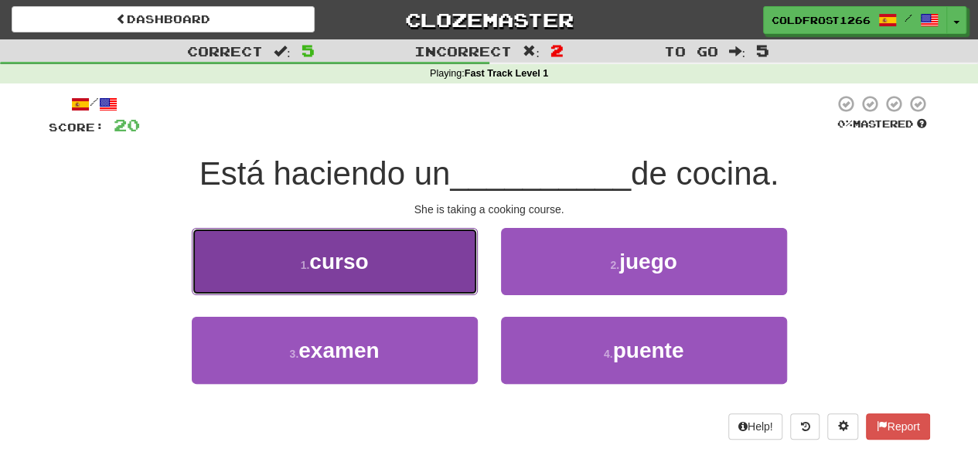
click at [384, 259] on button "1 . curso" at bounding box center [335, 261] width 286 height 67
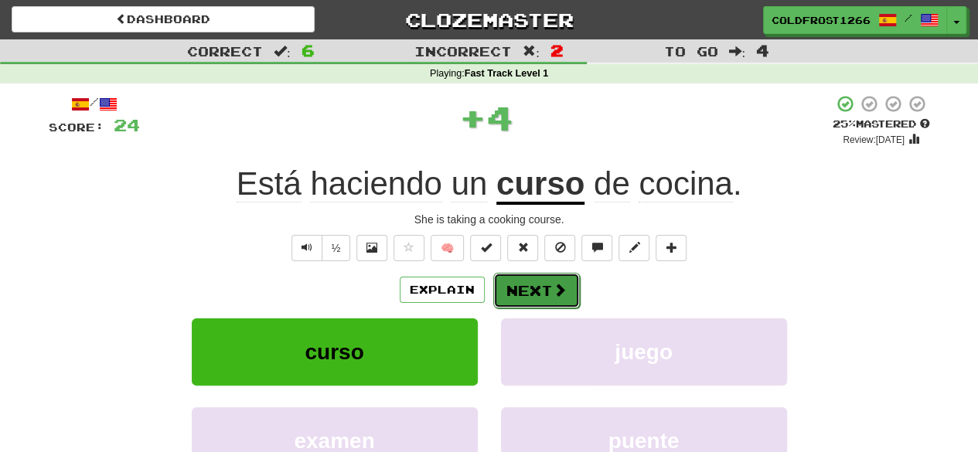
click at [567, 285] on button "Next" at bounding box center [536, 291] width 87 height 36
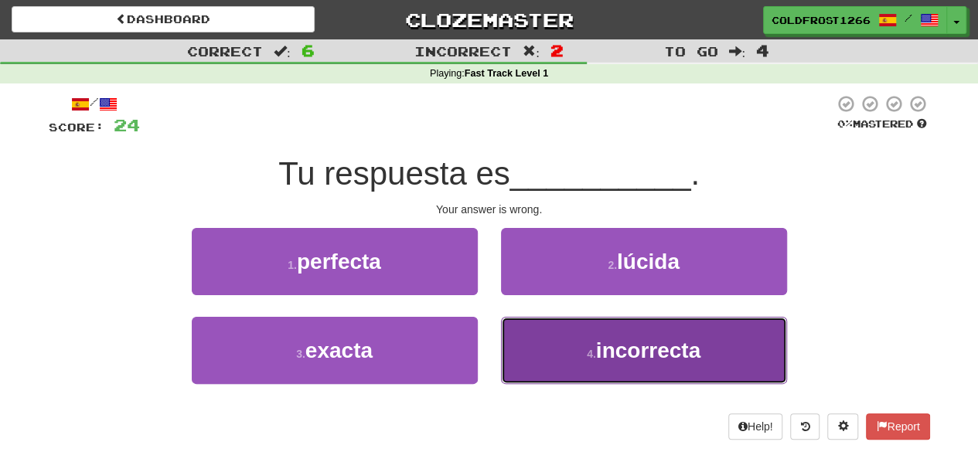
click at [618, 355] on span "incorrecta" at bounding box center [648, 351] width 104 height 24
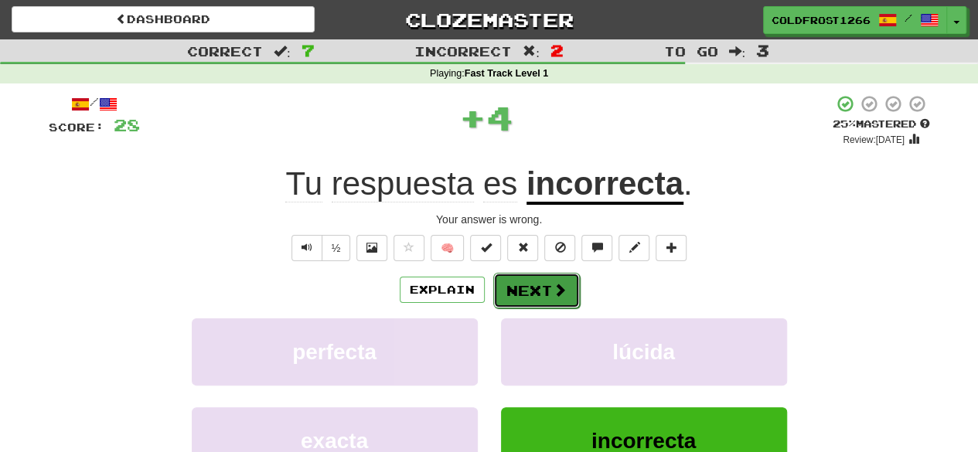
click at [555, 291] on span at bounding box center [560, 290] width 14 height 14
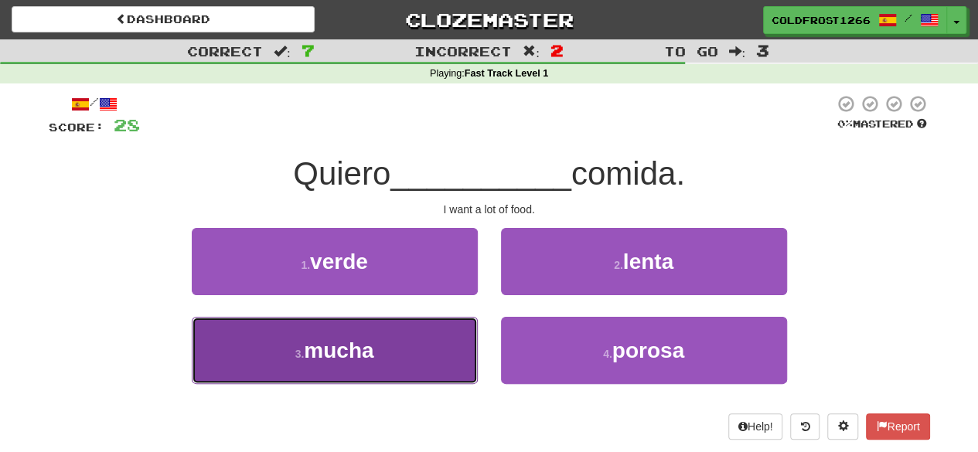
click at [370, 342] on span "mucha" at bounding box center [339, 351] width 70 height 24
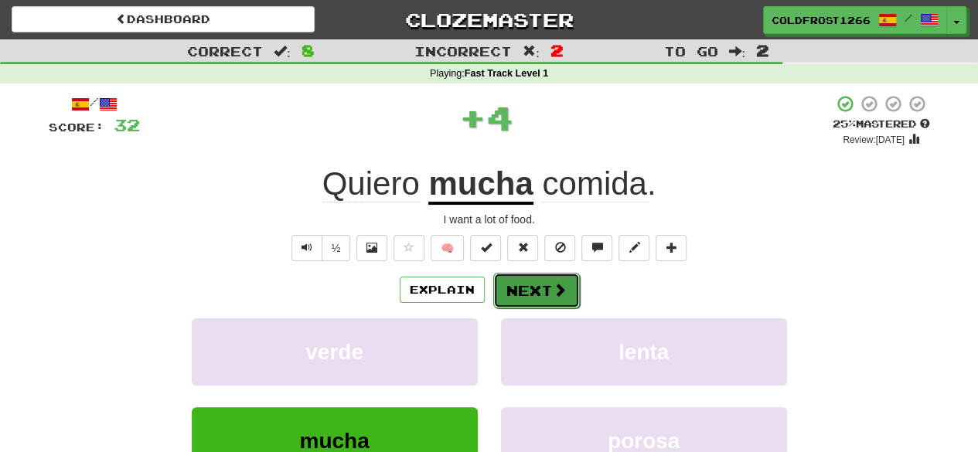
click at [500, 291] on button "Next" at bounding box center [536, 291] width 87 height 36
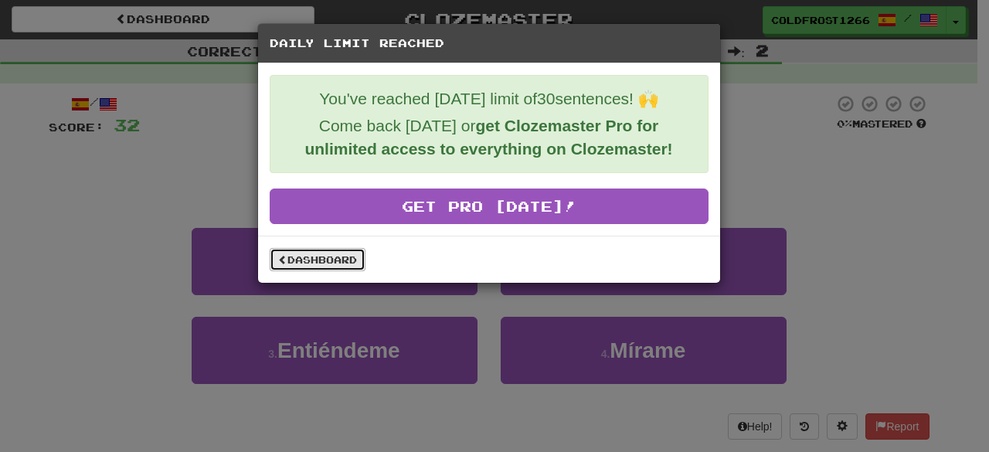
click at [311, 265] on link "Dashboard" at bounding box center [318, 259] width 96 height 23
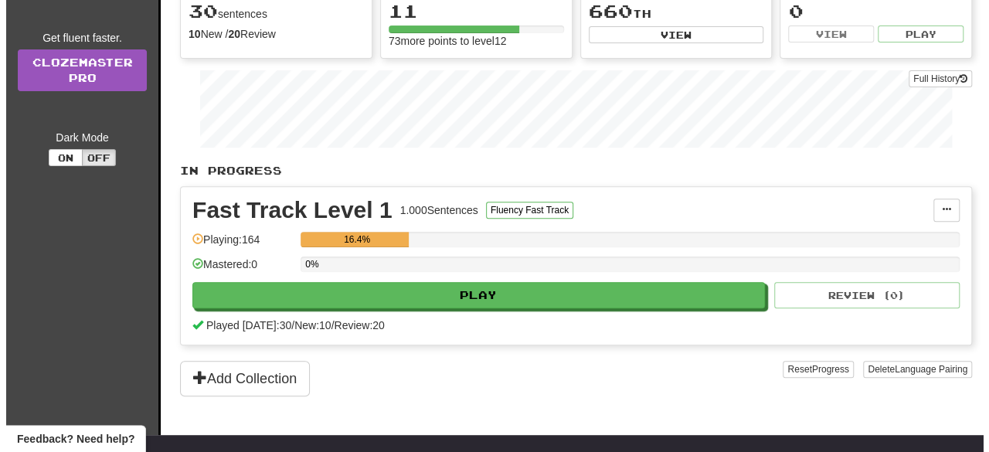
scroll to position [201, 0]
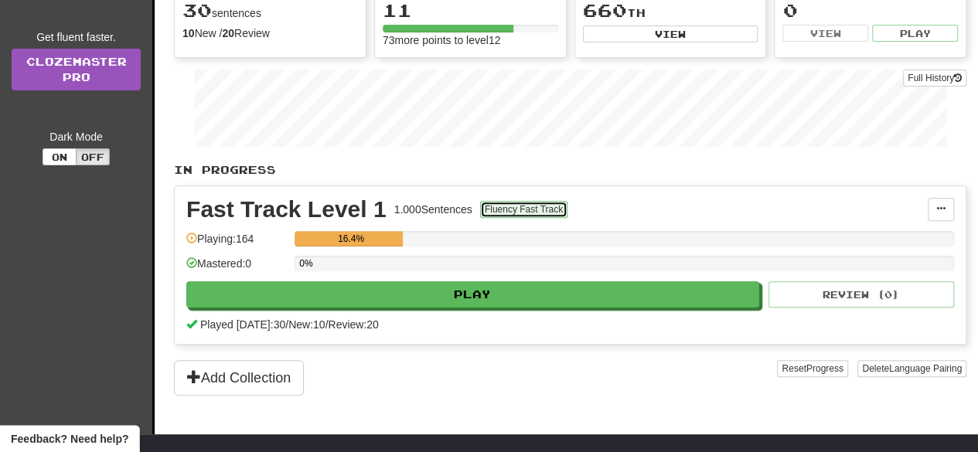
click at [530, 205] on button "Fluency Fast Track" at bounding box center [523, 209] width 87 height 17
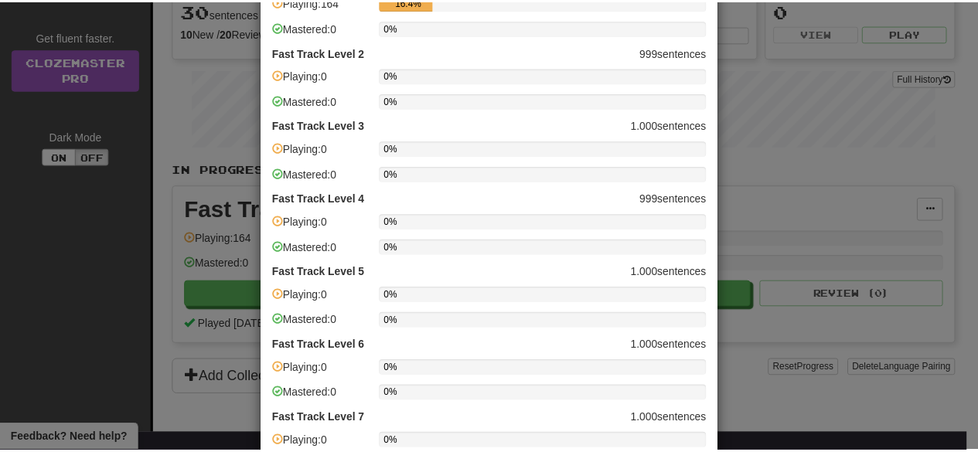
scroll to position [0, 0]
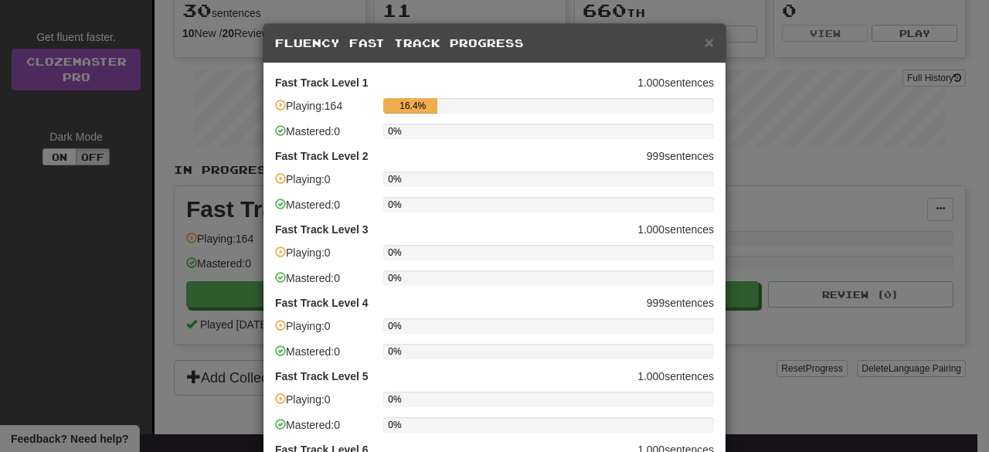
click at [856, 168] on div "× Fluency Fast Track Progress Fast Track Level 1 1.000 sentences Playing: 164 1…" at bounding box center [494, 226] width 989 height 452
